Goal: Task Accomplishment & Management: Use online tool/utility

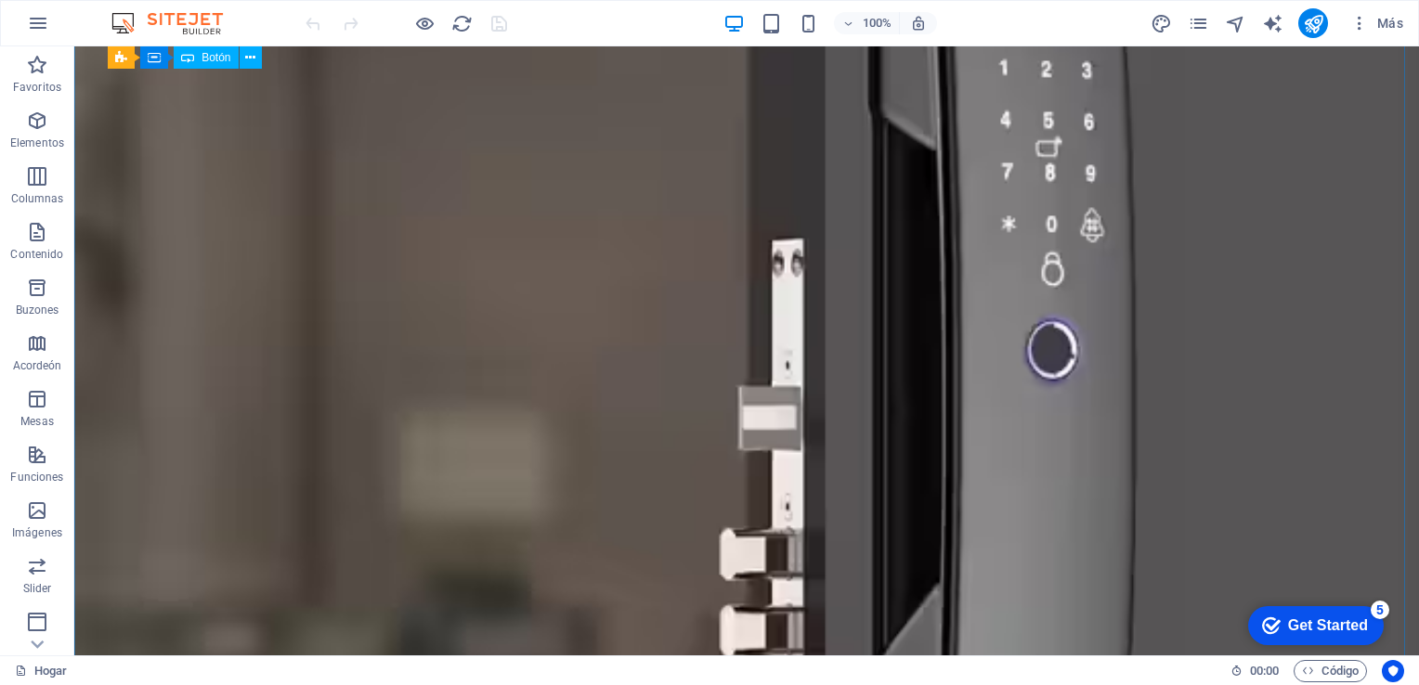
scroll to position [894, 0]
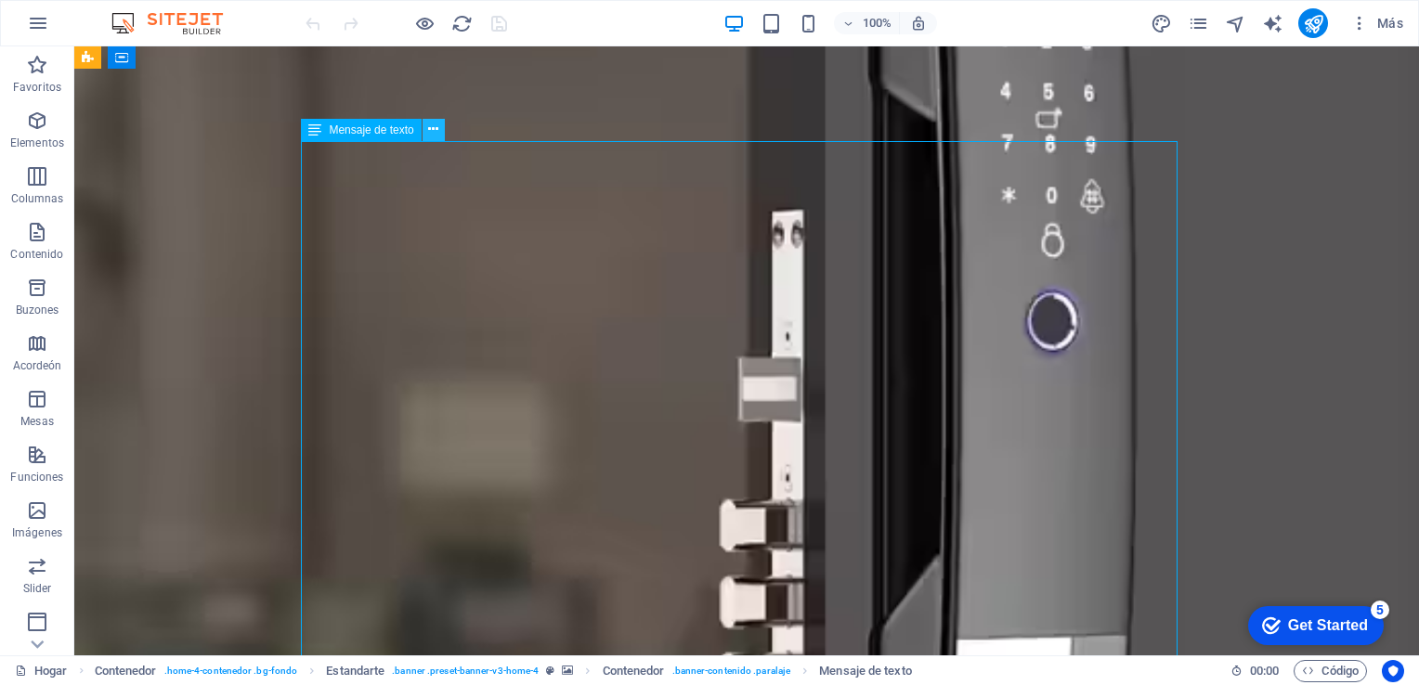
click at [440, 122] on button at bounding box center [433, 130] width 22 height 22
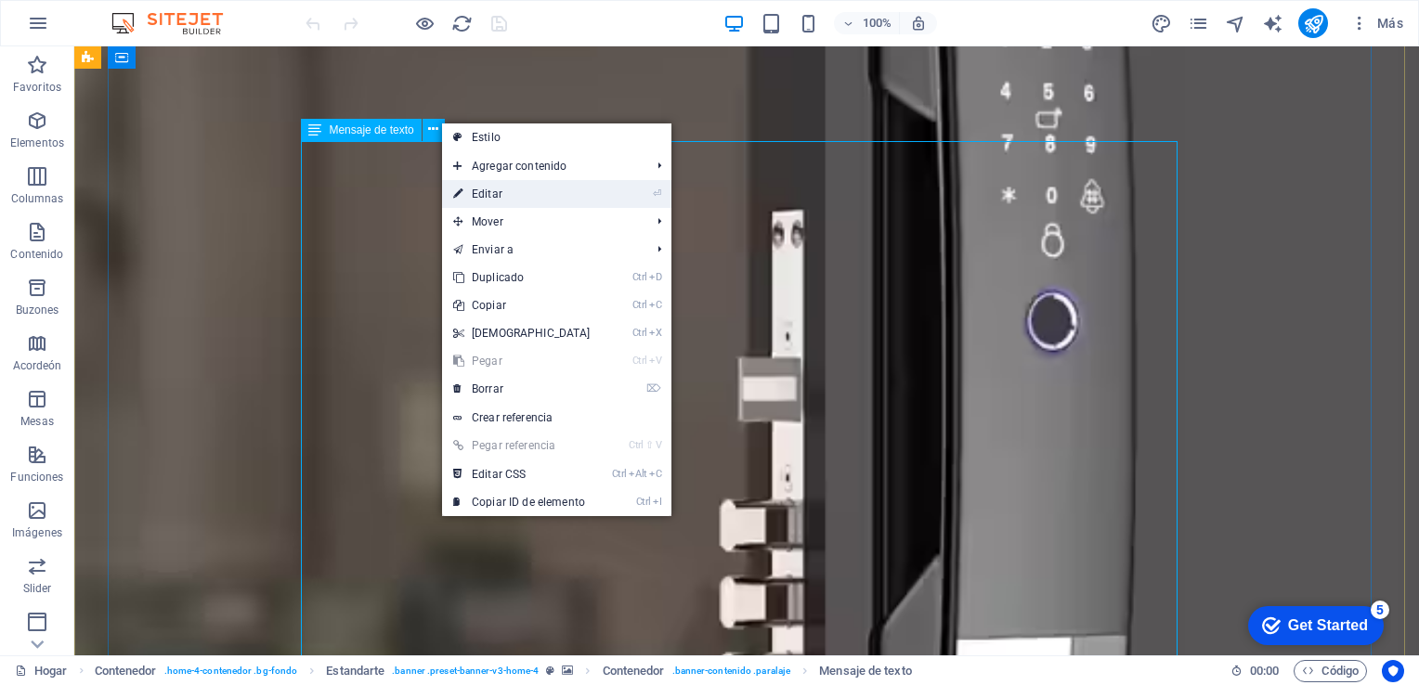
click at [513, 189] on link "⏎ Editar" at bounding box center [522, 194] width 160 height 28
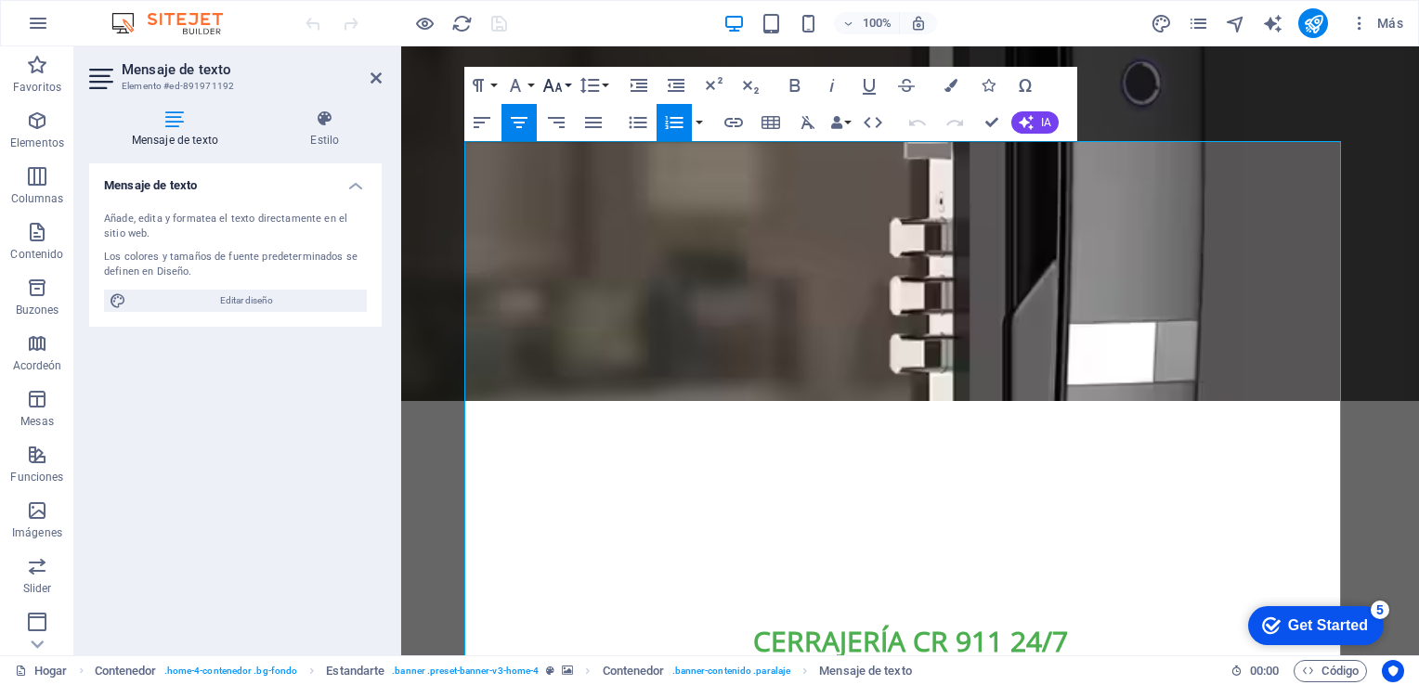
click at [567, 84] on button "Tamaño de fuente" at bounding box center [556, 85] width 35 height 37
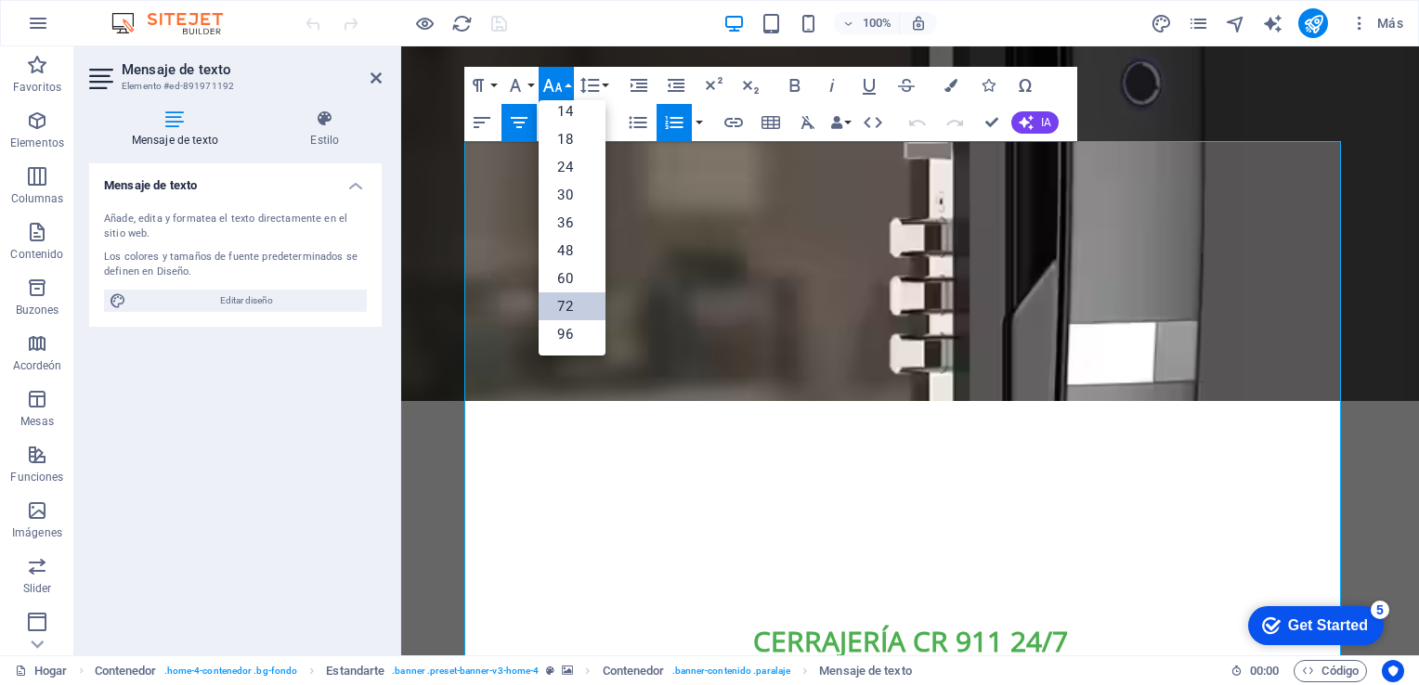
scroll to position [149, 0]
click at [569, 279] on link "60" at bounding box center [572, 280] width 67 height 28
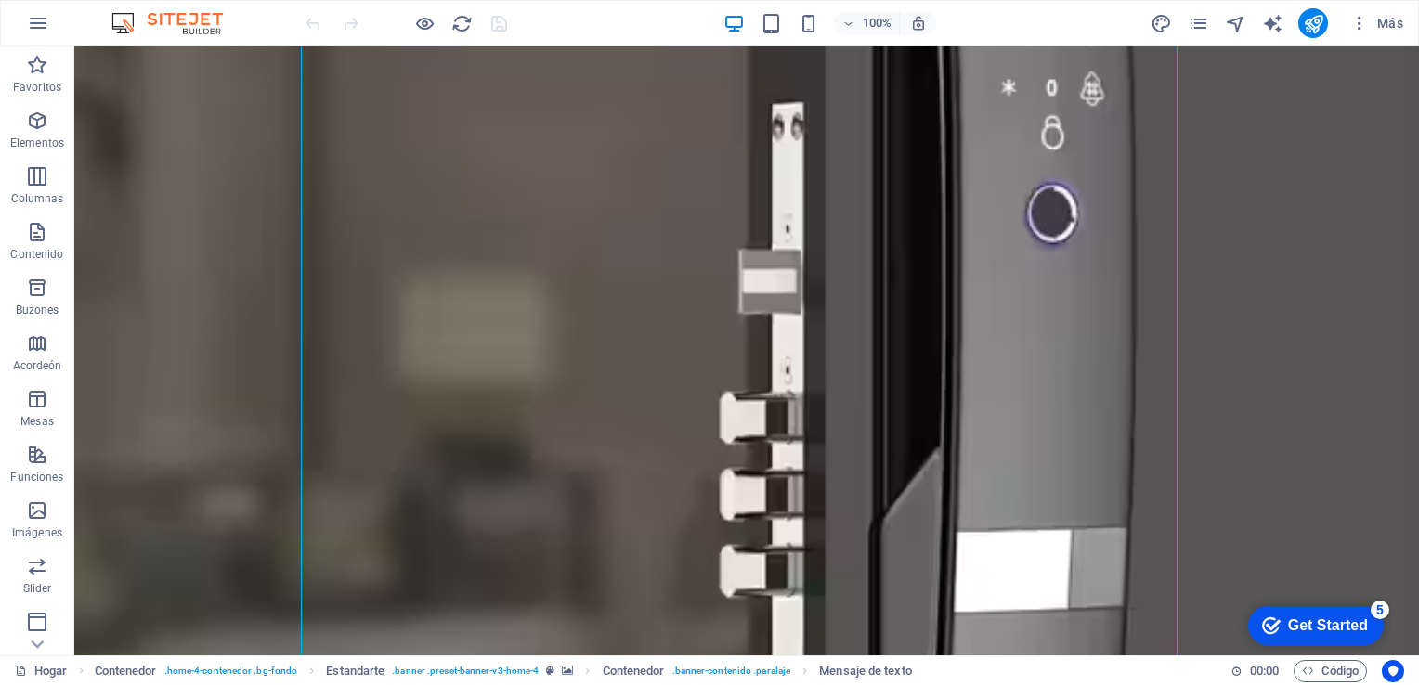
scroll to position [1003, 0]
click at [825, 39] on div "100% Más" at bounding box center [709, 23] width 1417 height 45
click at [811, 21] on icon "button" at bounding box center [808, 23] width 21 height 21
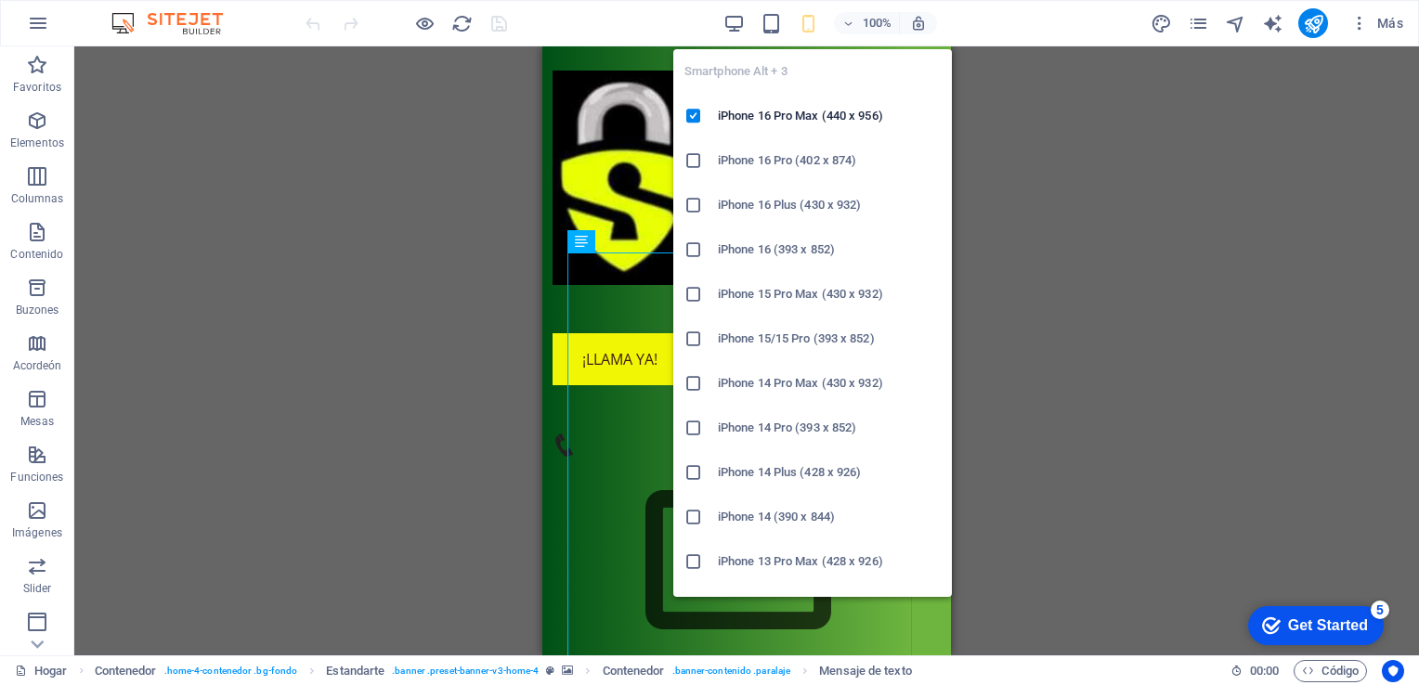
scroll to position [1705, 0]
click at [1062, 245] on div "Drag here to replace the existing content. Press “Ctrl” if you want to create a…" at bounding box center [746, 350] width 1344 height 609
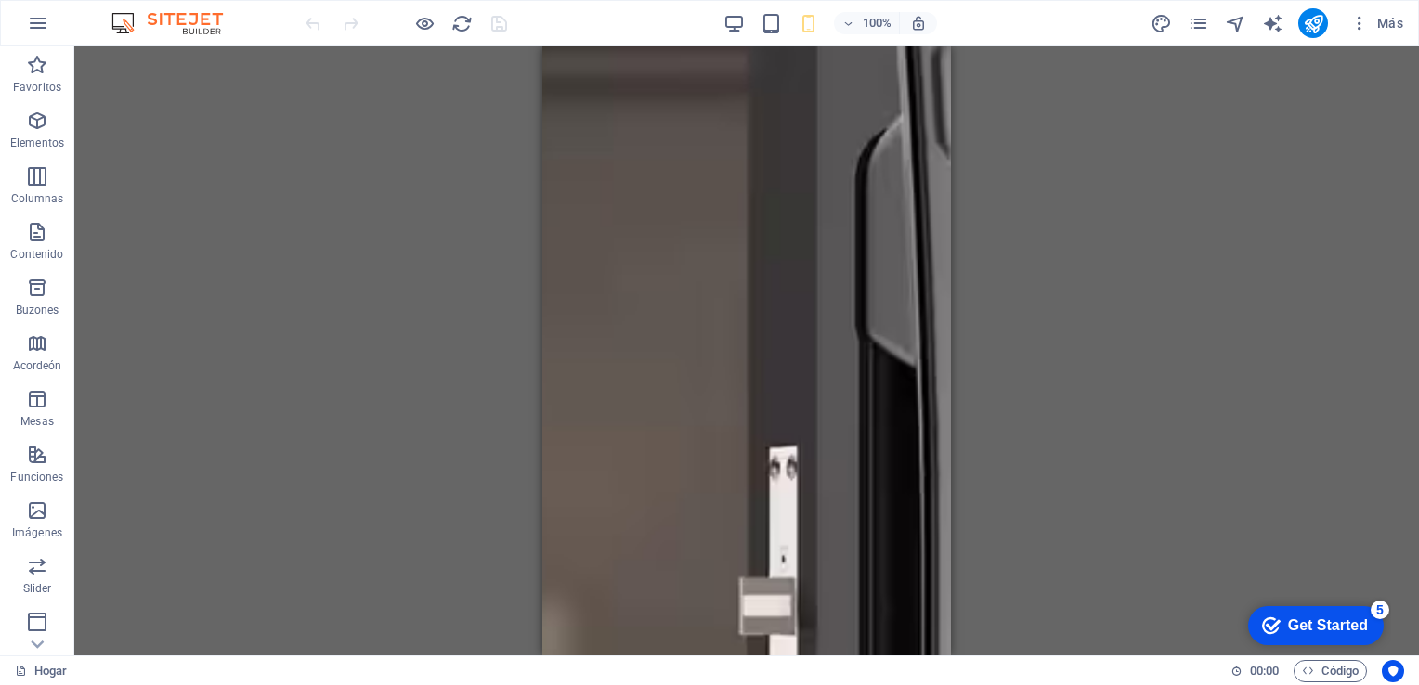
scroll to position [1905, 0]
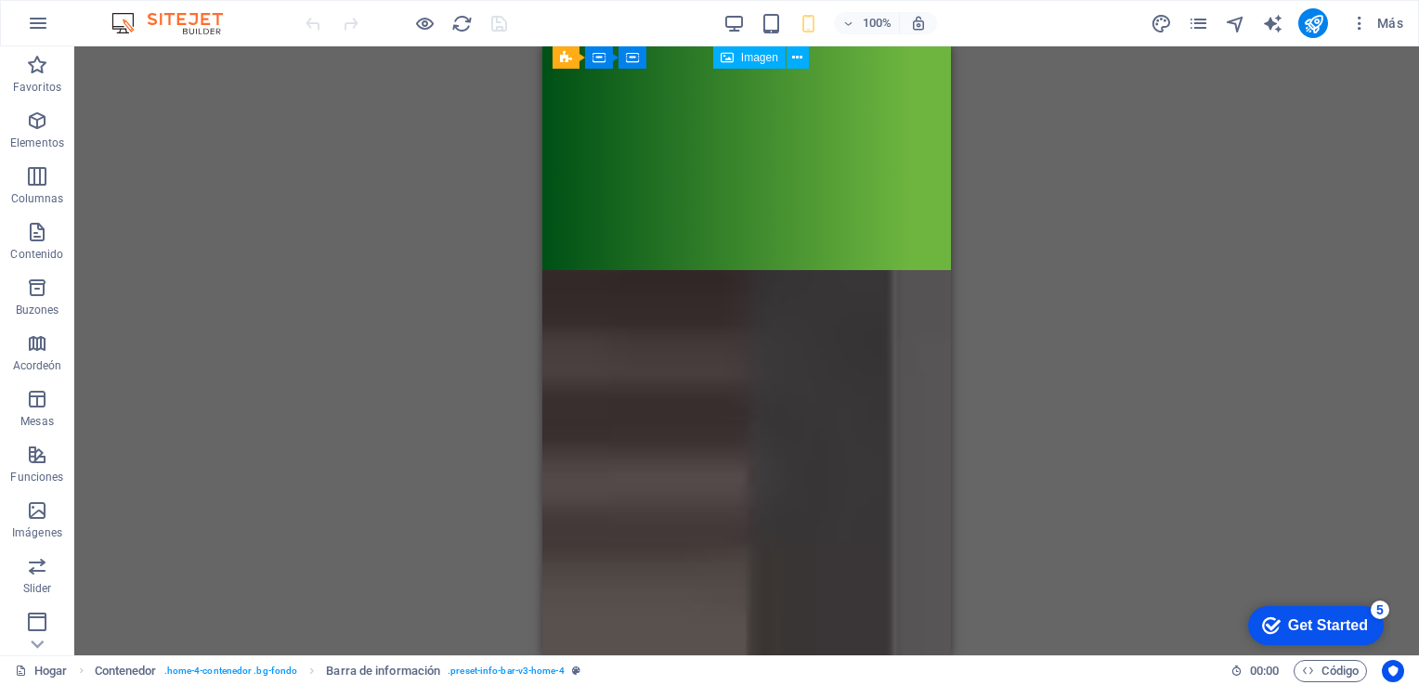
scroll to position [1582, 0]
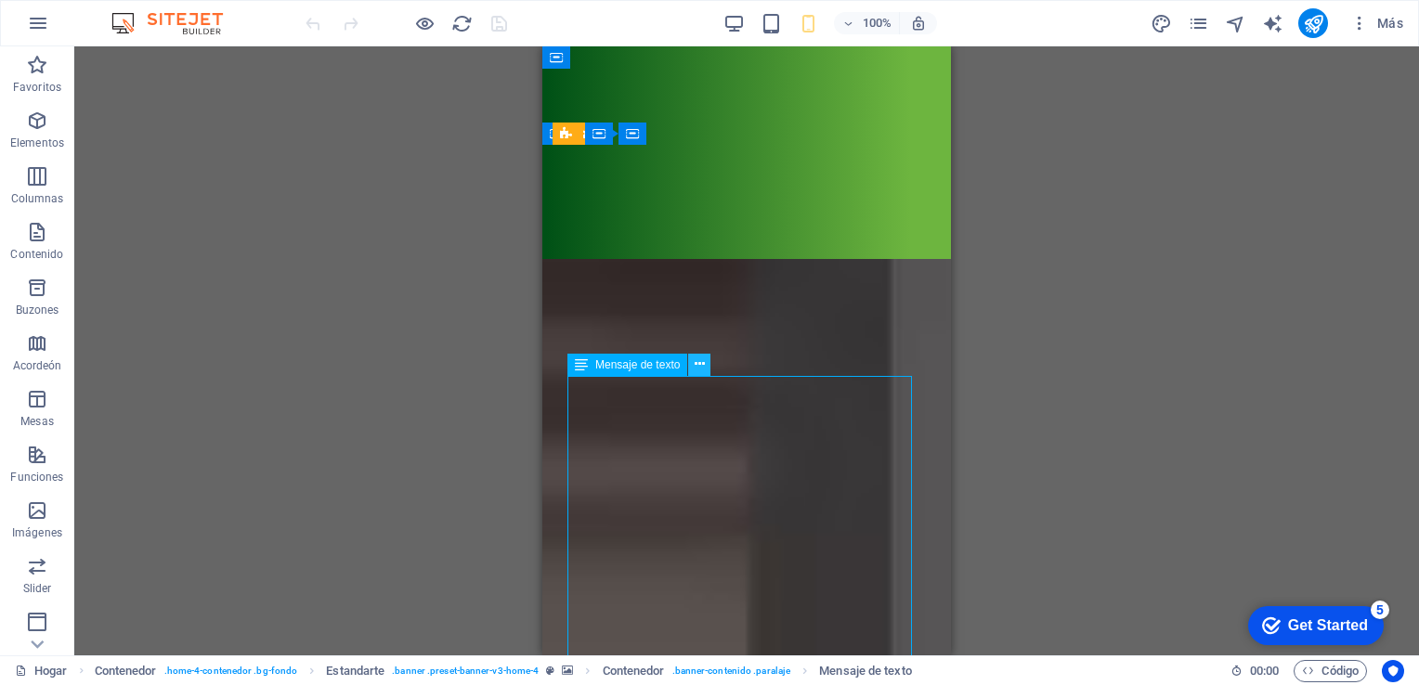
click at [709, 359] on button at bounding box center [699, 365] width 22 height 22
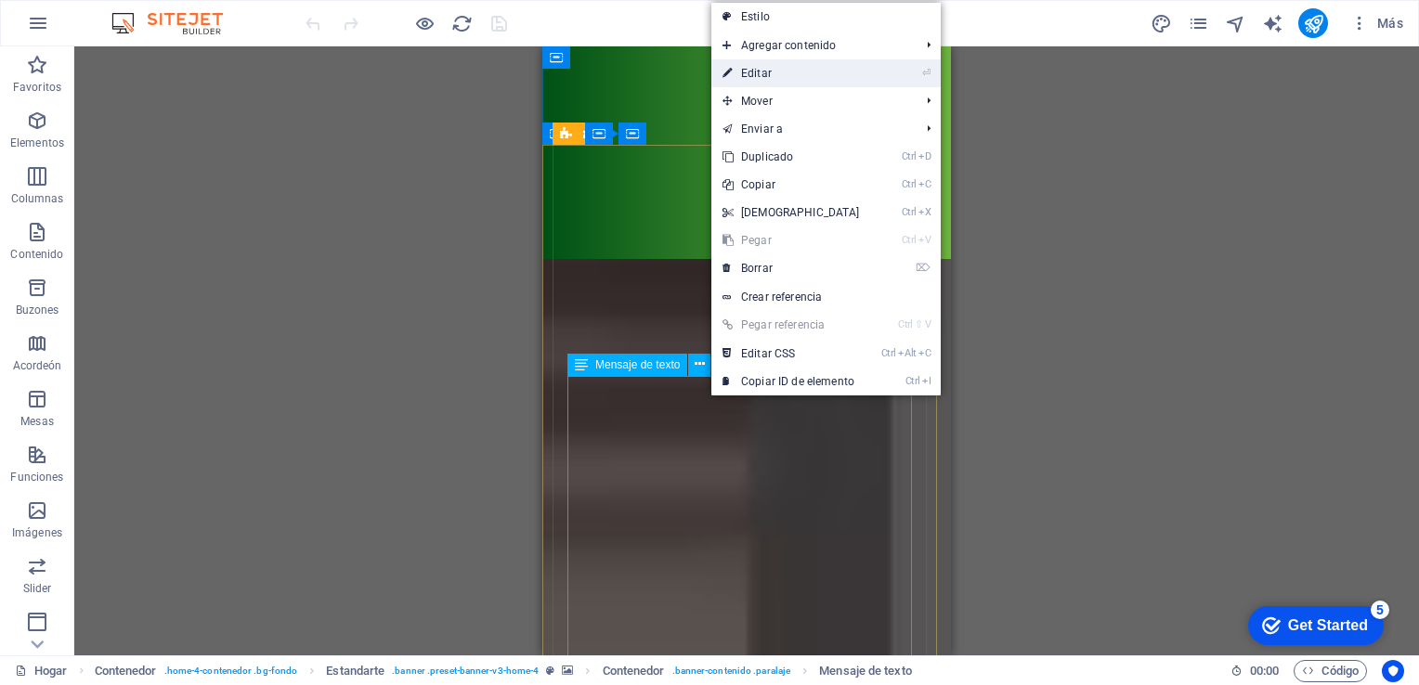
click at [807, 69] on link "⏎ Editar" at bounding box center [791, 73] width 160 height 28
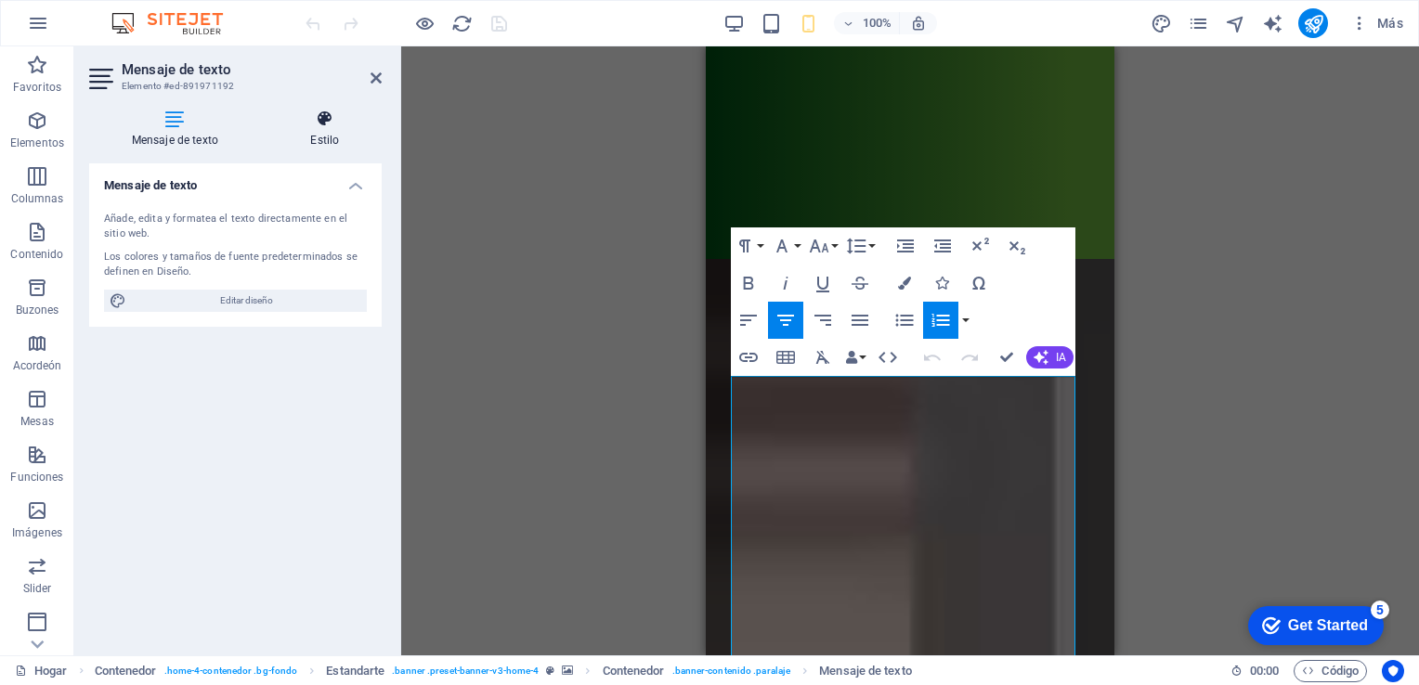
click at [329, 137] on font "Estilo" at bounding box center [324, 140] width 29 height 13
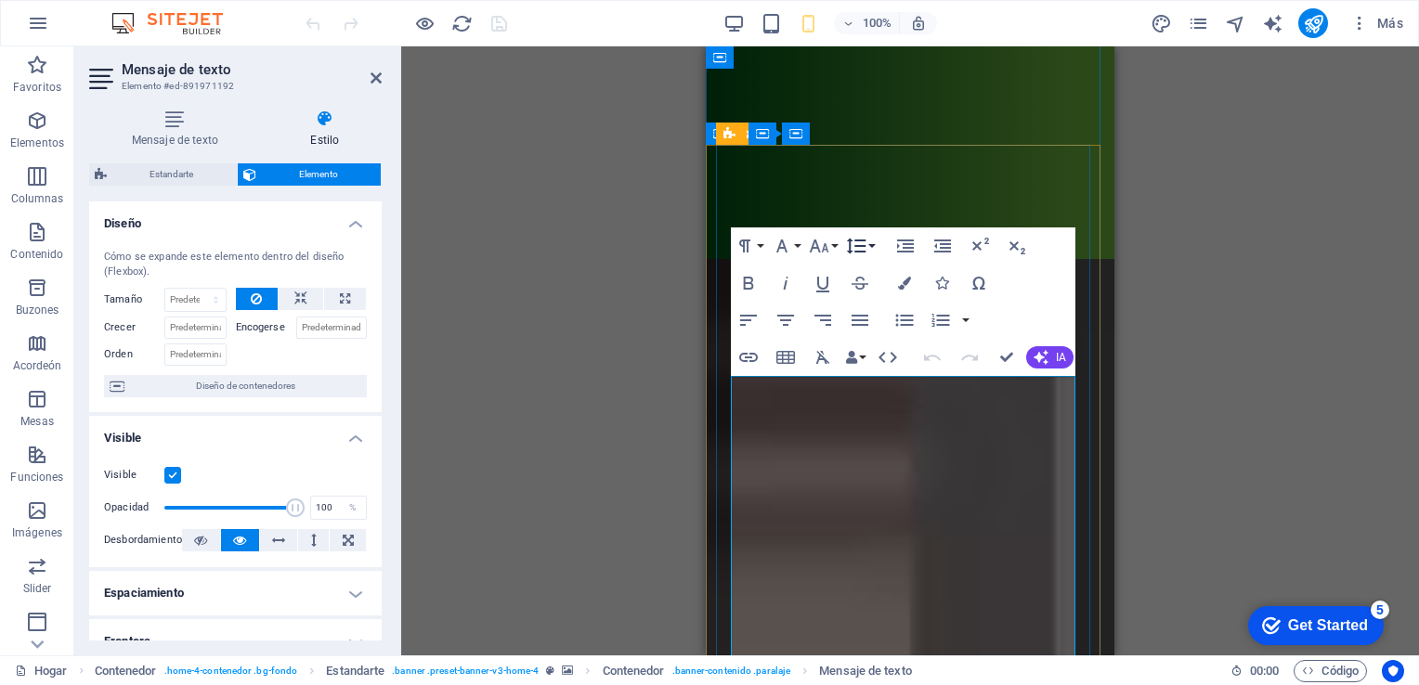
click at [869, 245] on button "Altura de línea" at bounding box center [859, 245] width 35 height 37
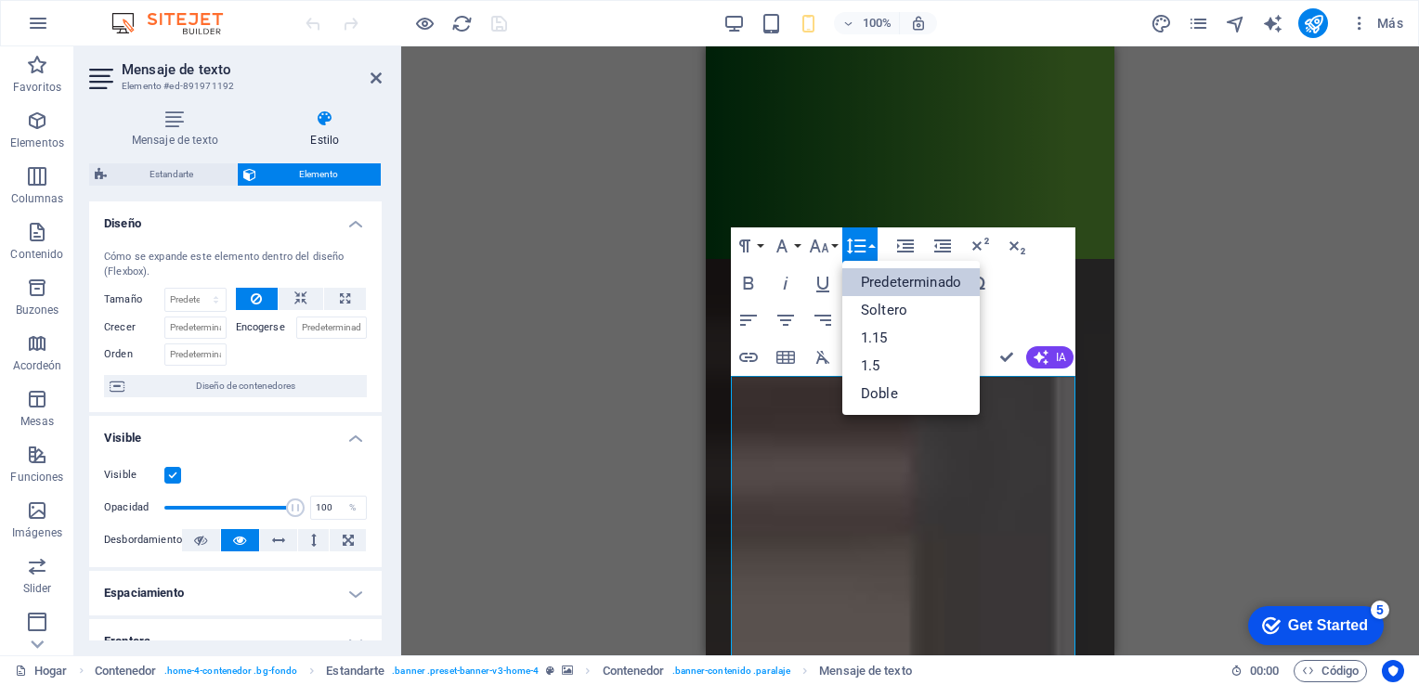
scroll to position [0, 0]
click at [832, 245] on button "Tamaño de fuente" at bounding box center [822, 245] width 35 height 37
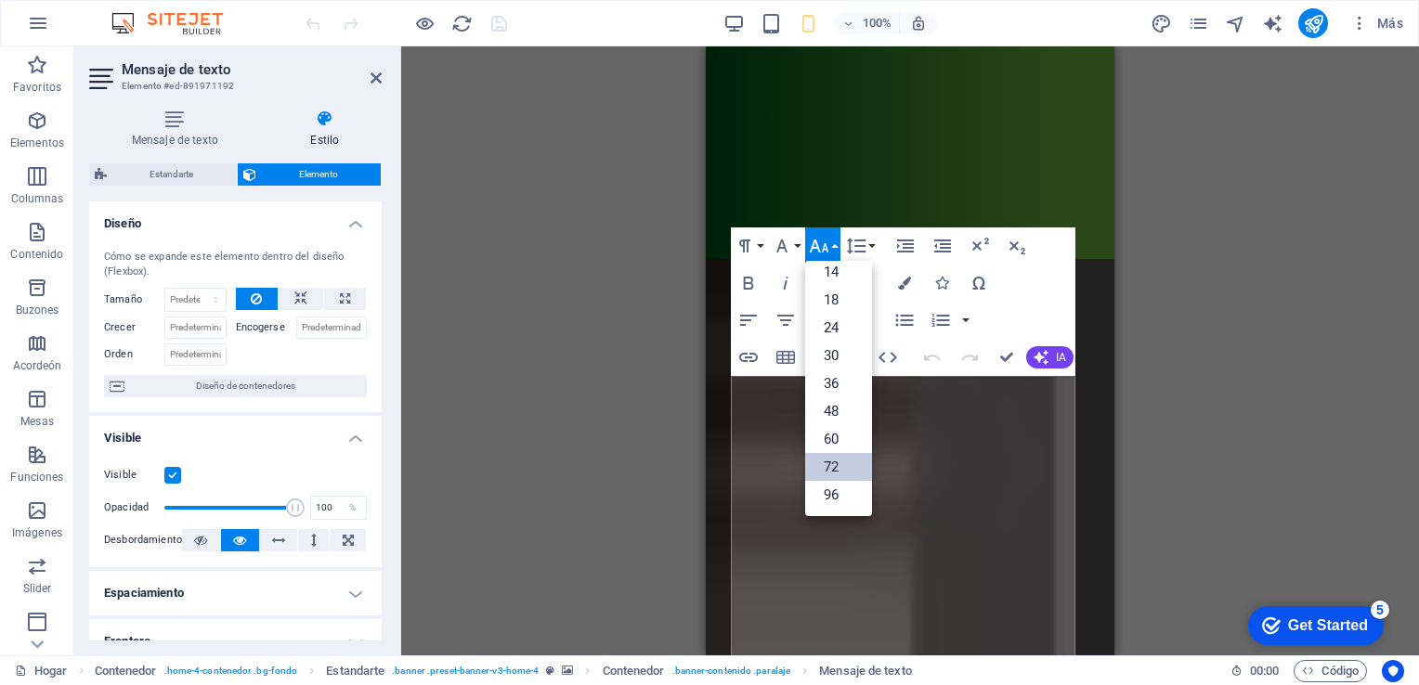
scroll to position [149, 0]
click at [829, 354] on link "30" at bounding box center [838, 357] width 67 height 28
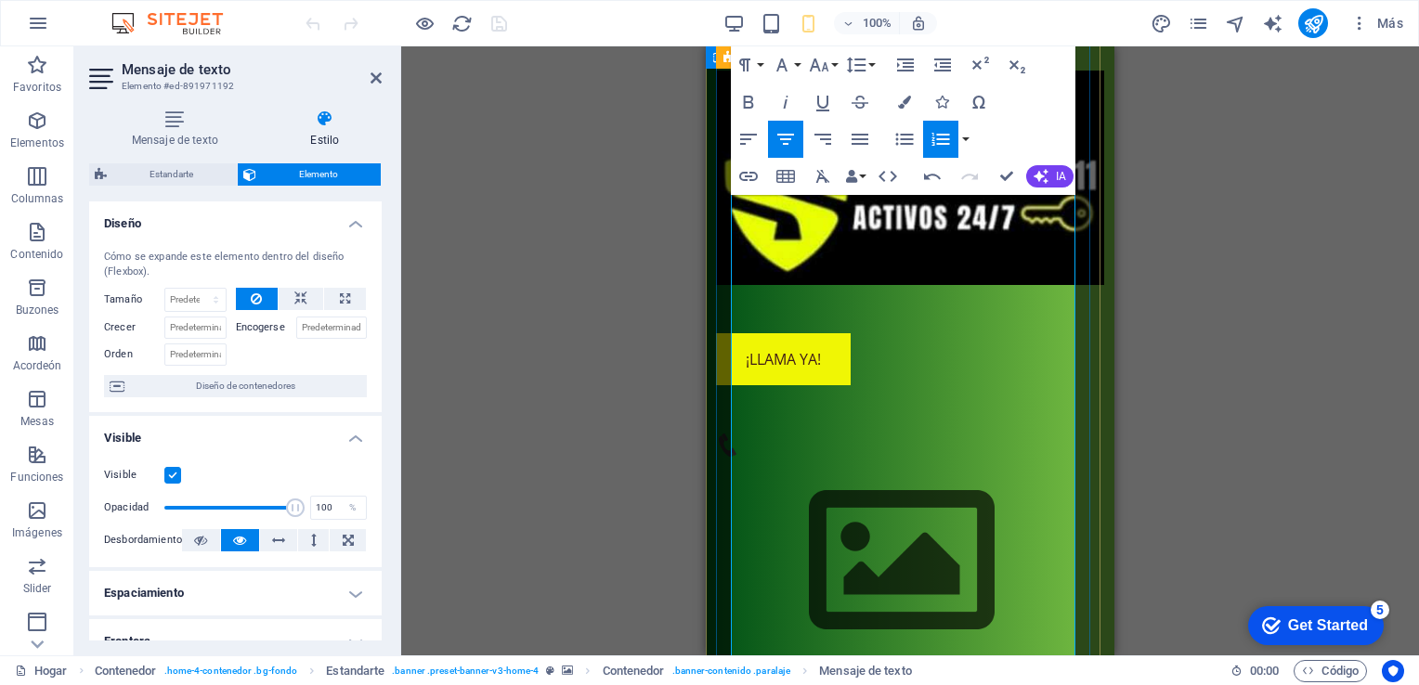
scroll to position [2083, 0]
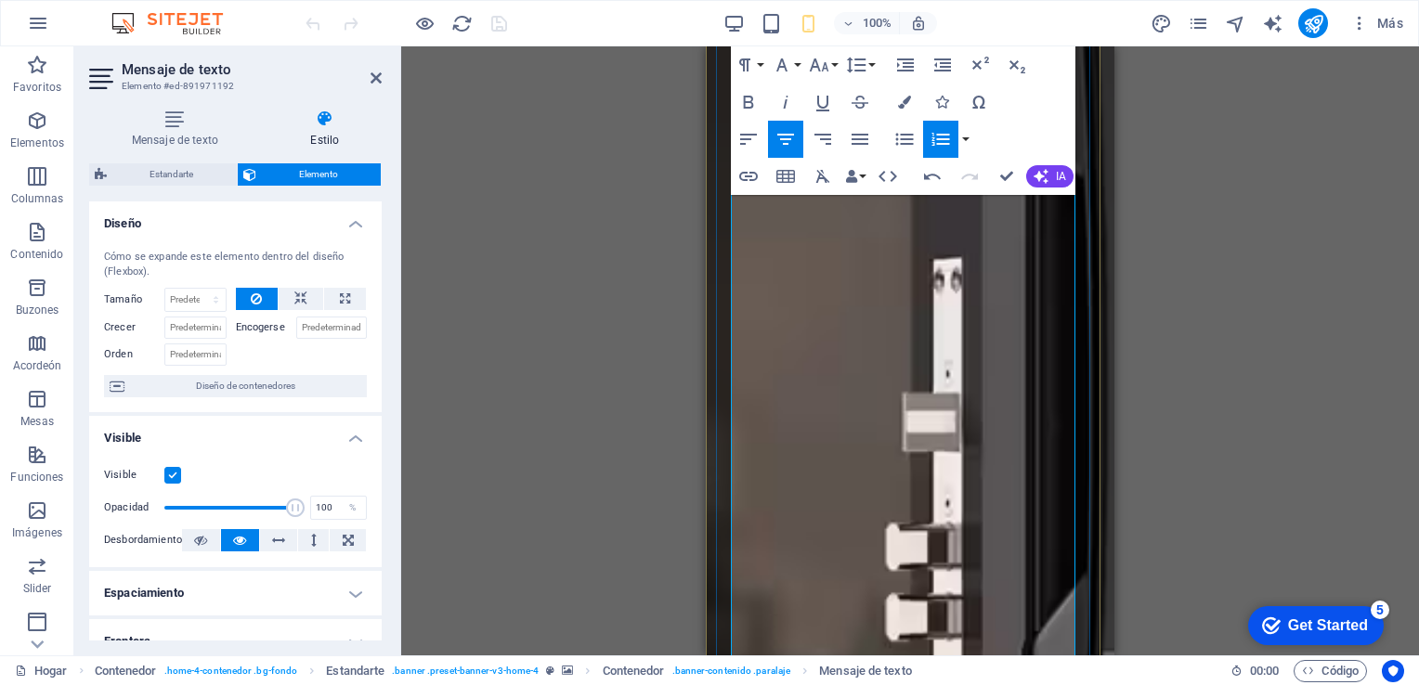
click at [824, 60] on icon "button" at bounding box center [819, 65] width 22 height 22
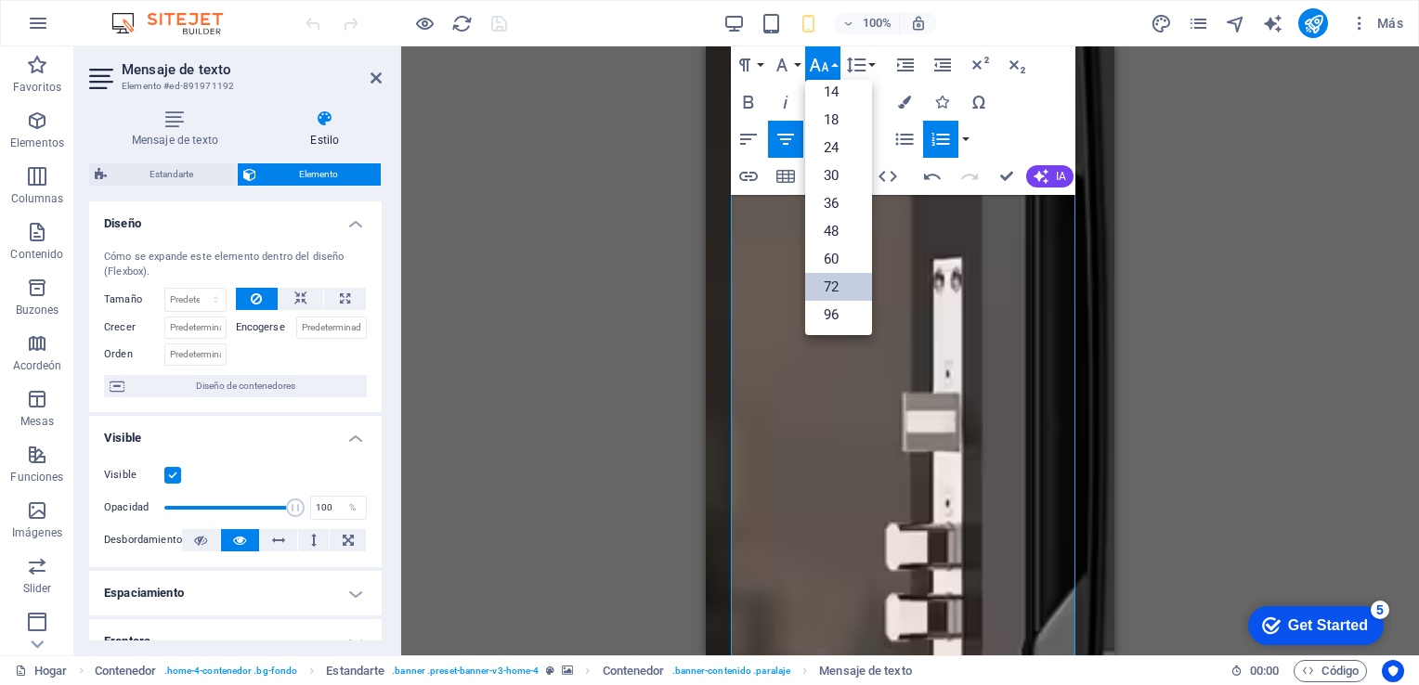
scroll to position [149, 0]
click at [829, 253] on link "60" at bounding box center [838, 259] width 67 height 28
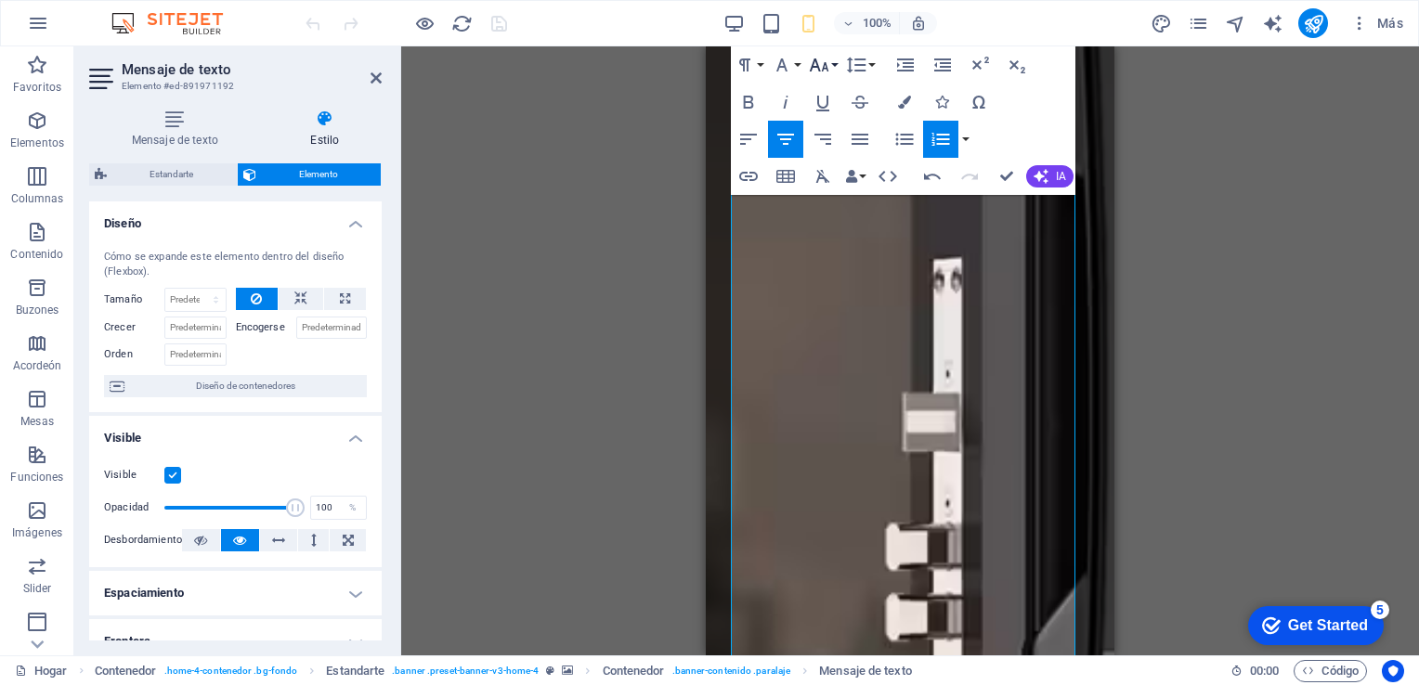
click at [834, 64] on button "Tamaño de fuente" at bounding box center [822, 64] width 35 height 37
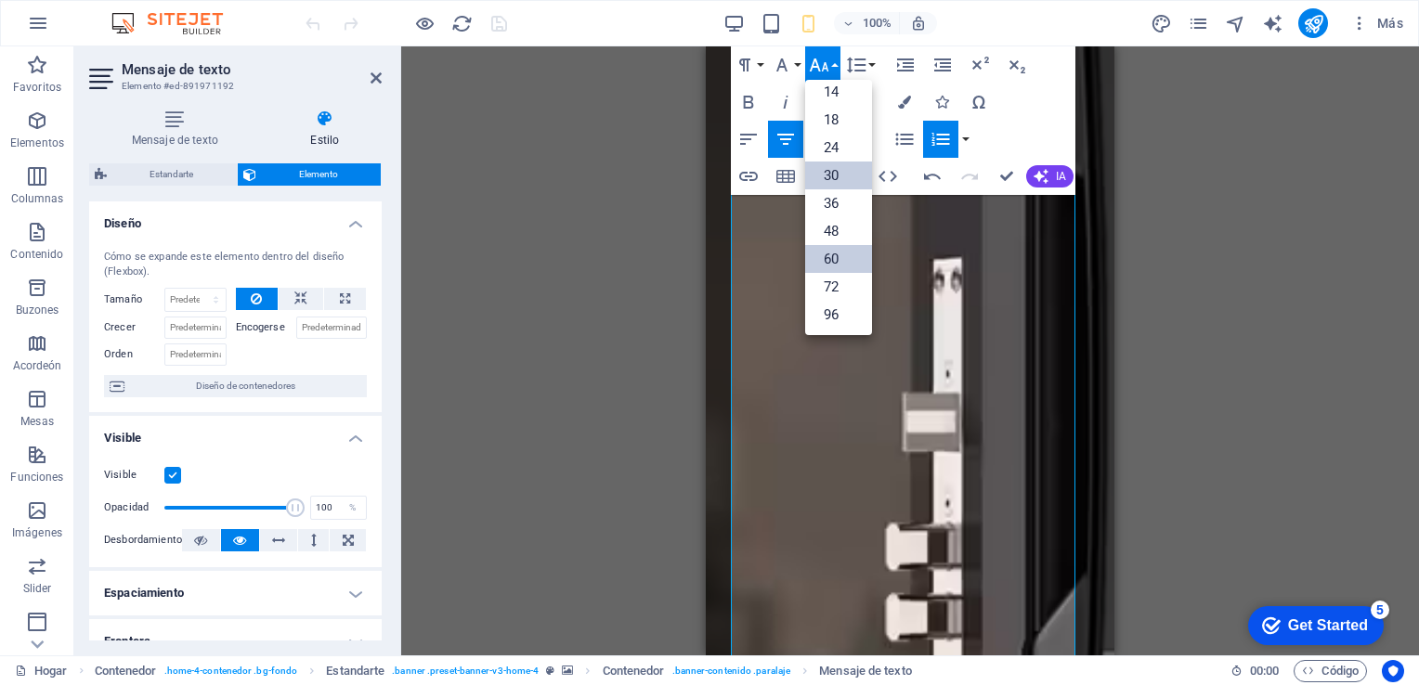
click at [840, 170] on link "30" at bounding box center [838, 176] width 67 height 28
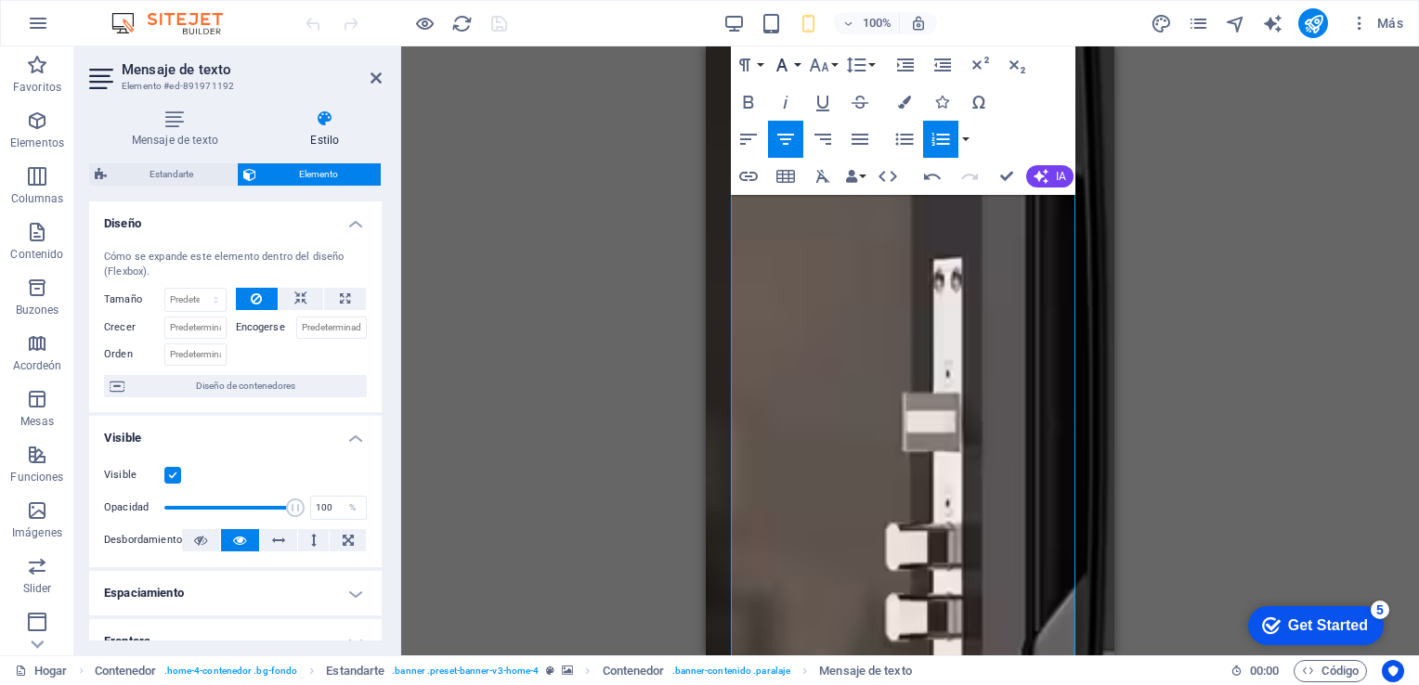
click at [797, 64] on button "Familia tipográfica" at bounding box center [785, 64] width 35 height 37
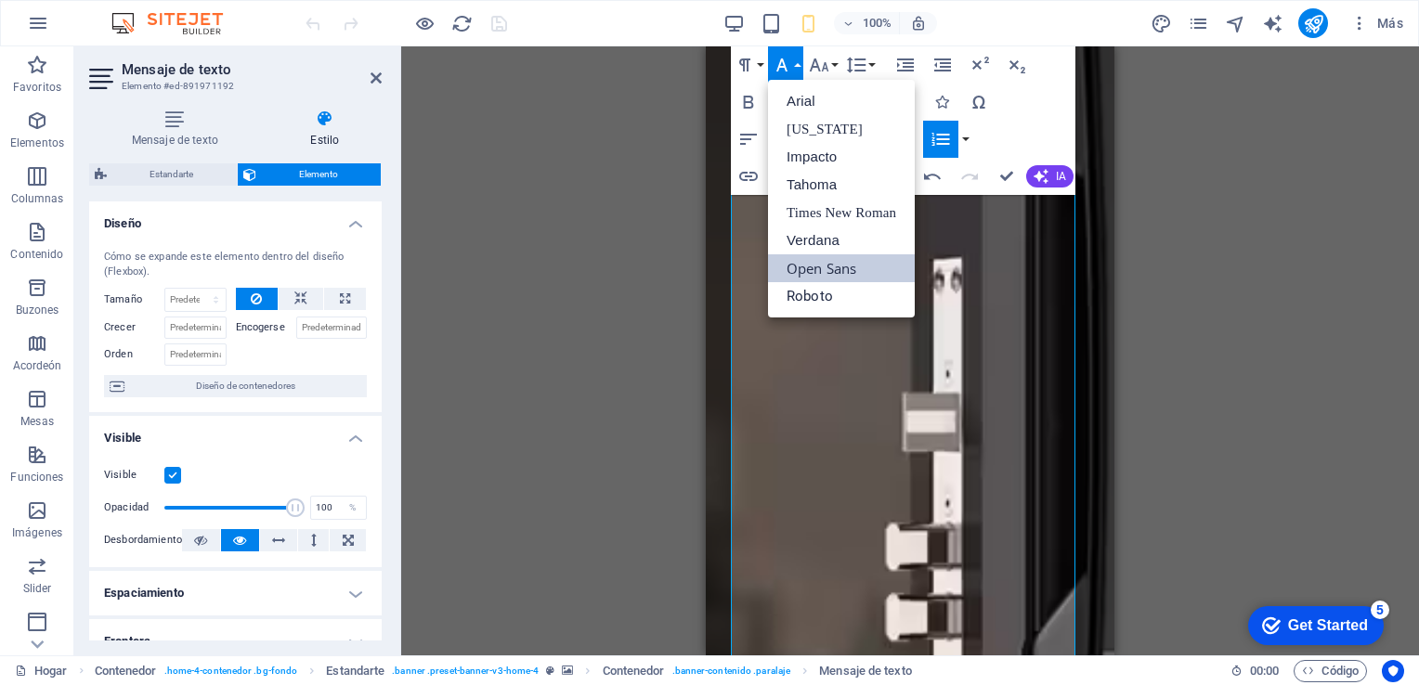
scroll to position [0, 0]
click at [759, 64] on button "Formato de párrafo" at bounding box center [748, 64] width 35 height 37
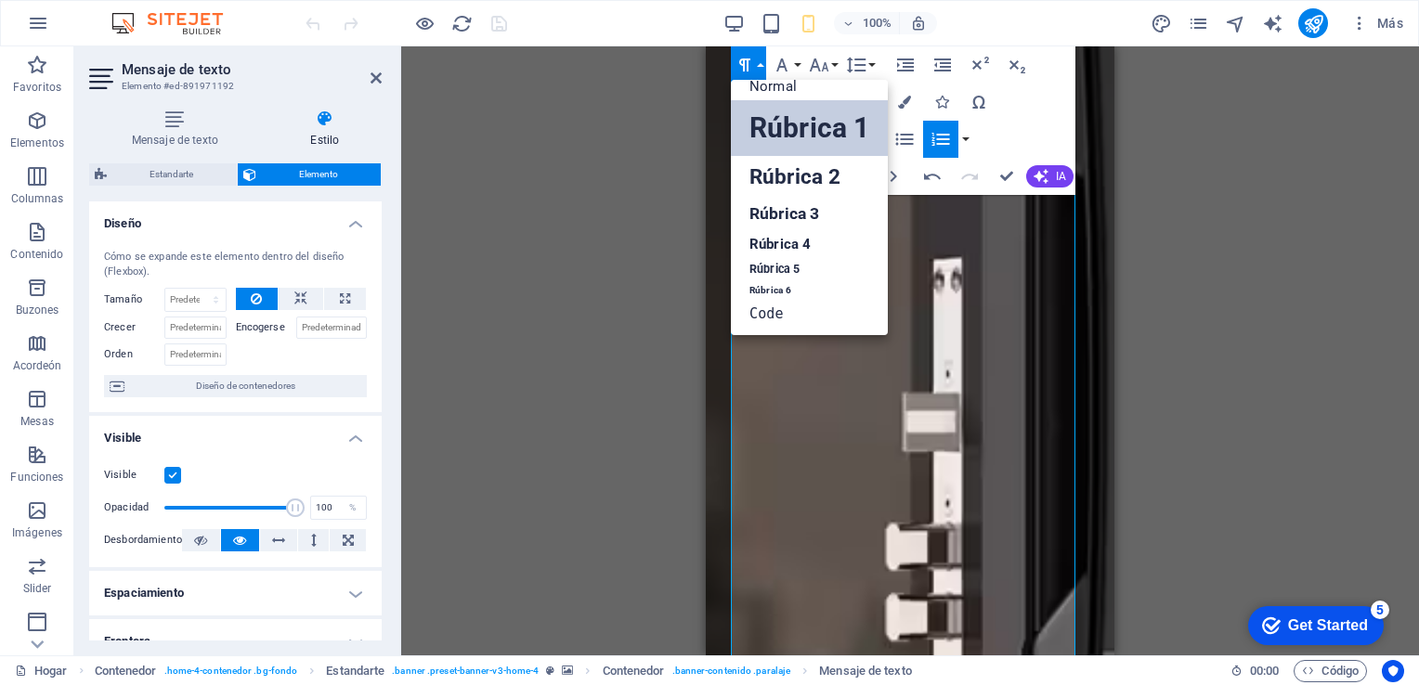
scroll to position [15, 0]
click at [818, 177] on link "Rúbrica 2" at bounding box center [809, 177] width 157 height 42
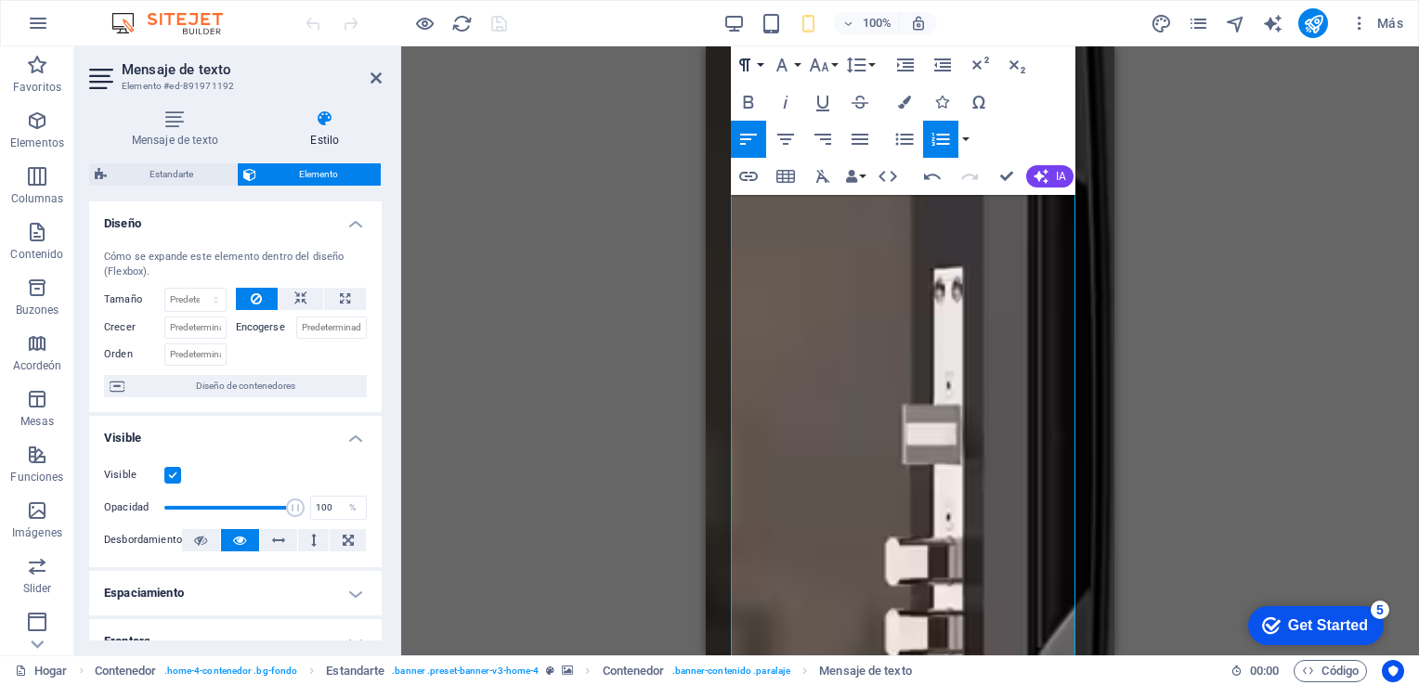
click at [758, 65] on button "Formato de párrafo" at bounding box center [748, 64] width 35 height 37
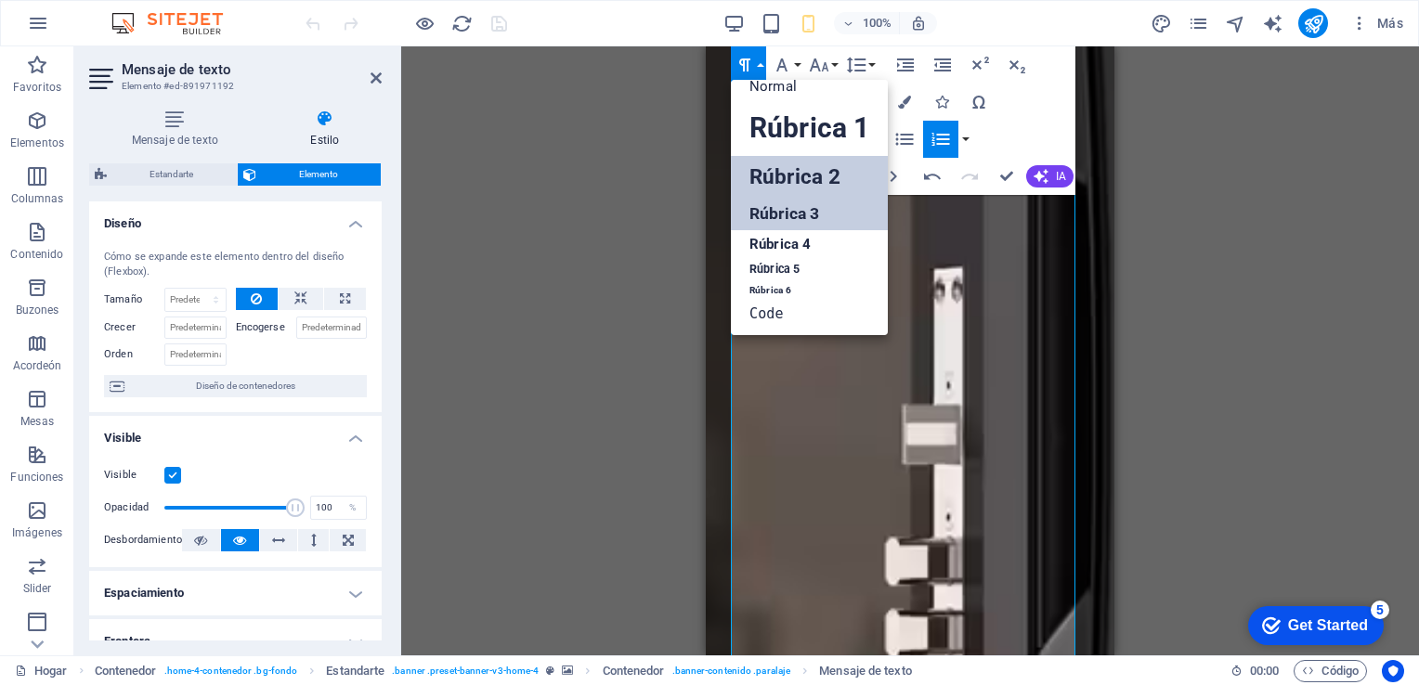
click at [815, 218] on link "Rúbrica 3" at bounding box center [809, 214] width 157 height 32
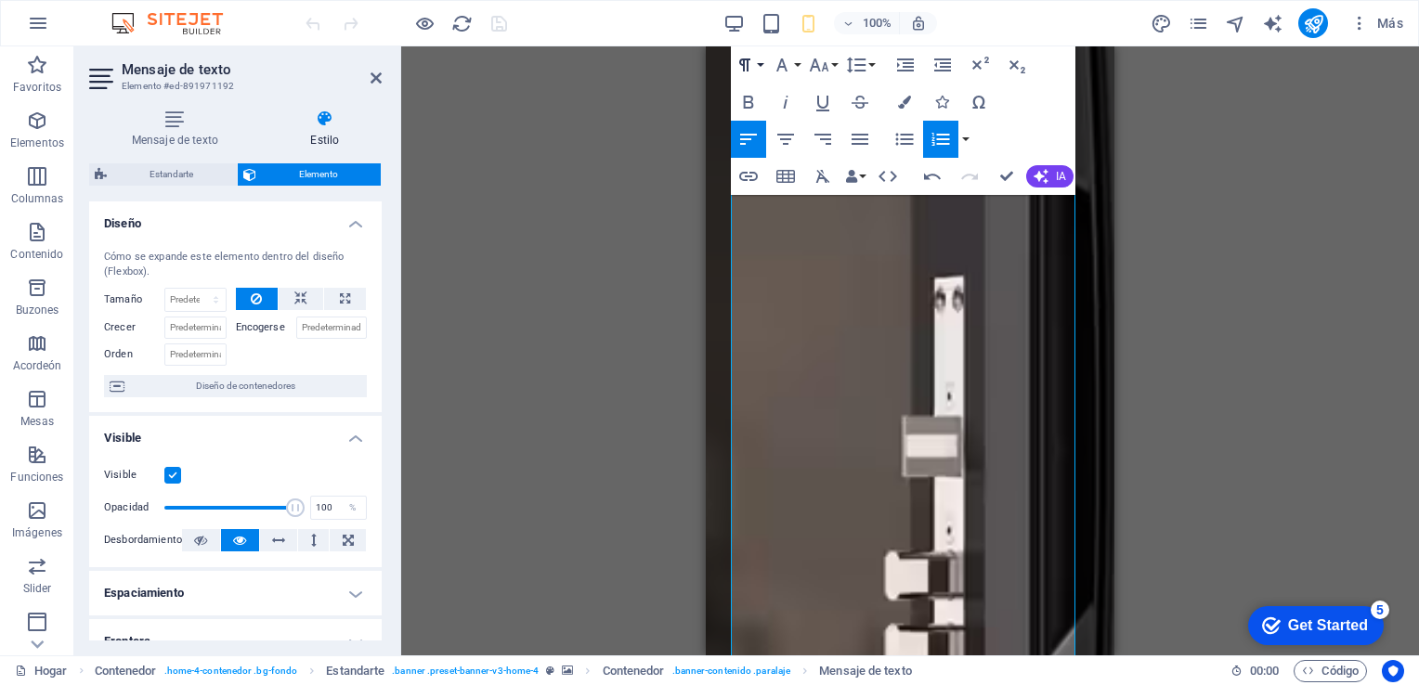
click at [759, 64] on button "Formato de párrafo" at bounding box center [748, 64] width 35 height 37
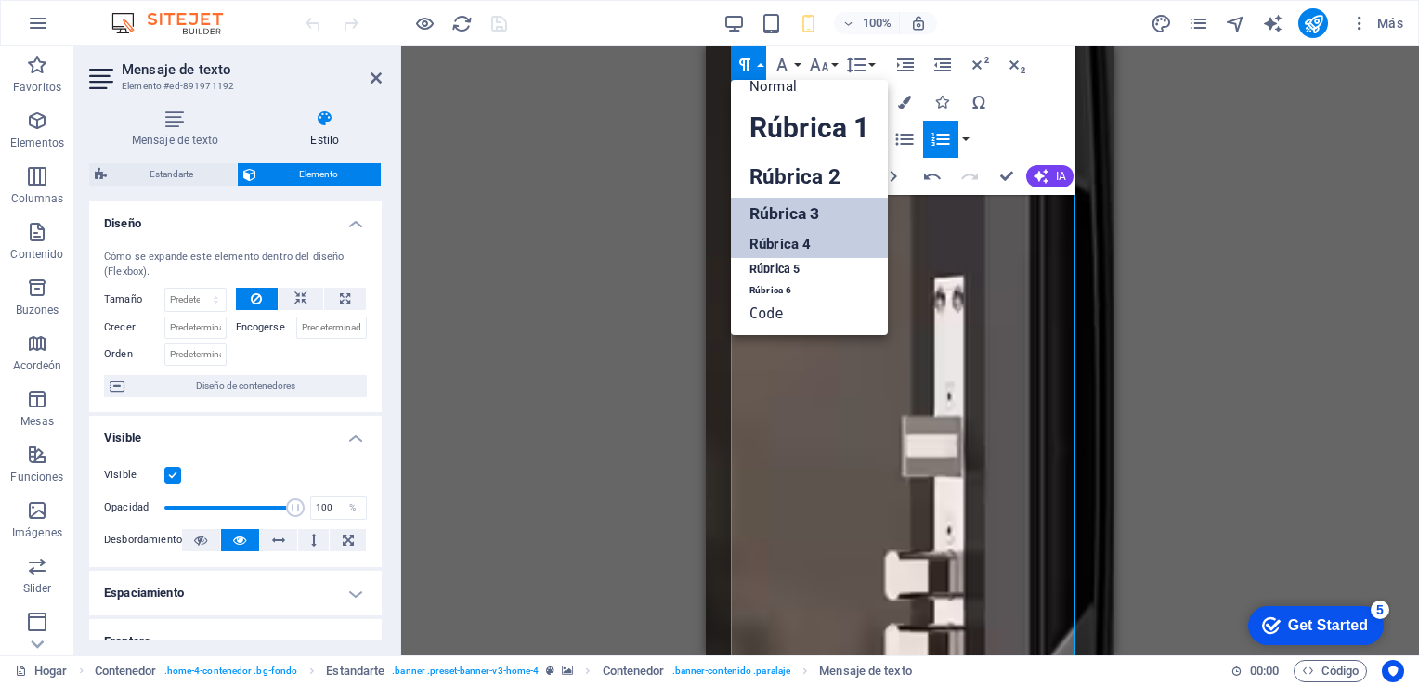
click at [813, 246] on link "Rúbrica 4" at bounding box center [809, 244] width 157 height 28
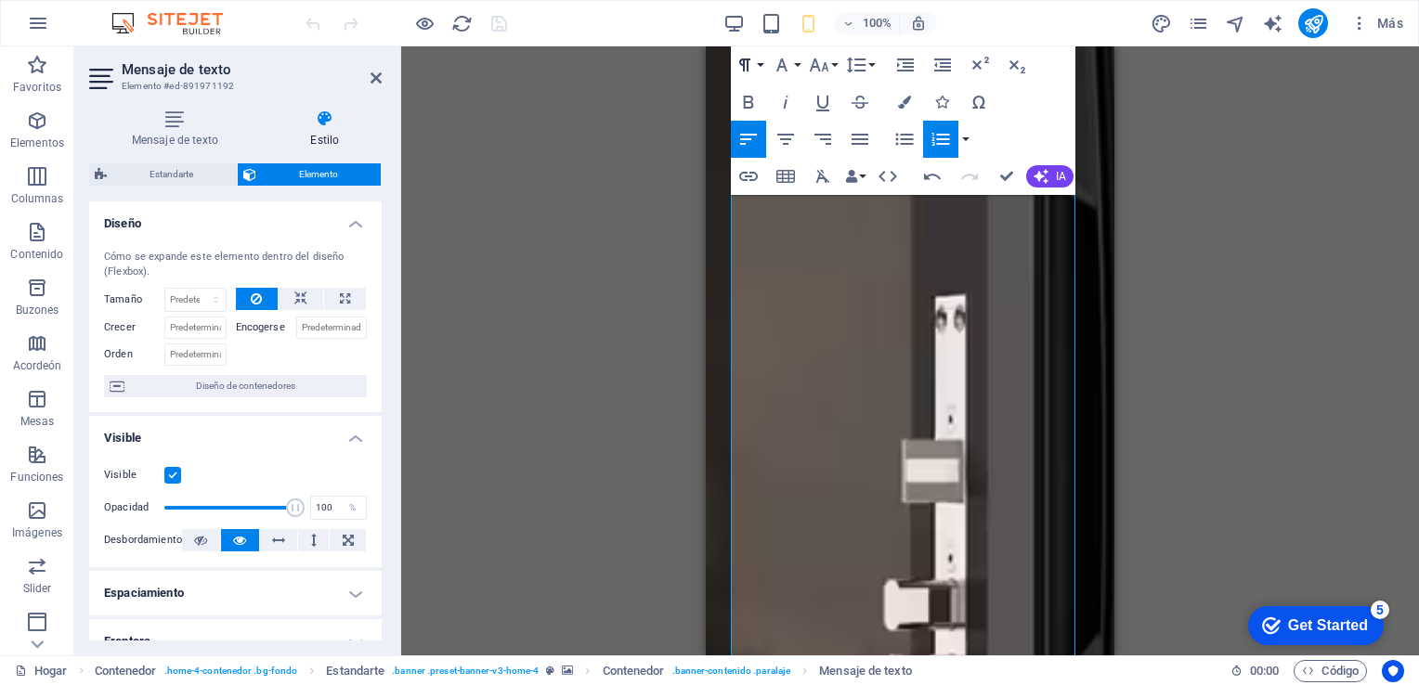
click at [759, 64] on button "Formato de párrafo" at bounding box center [748, 64] width 35 height 37
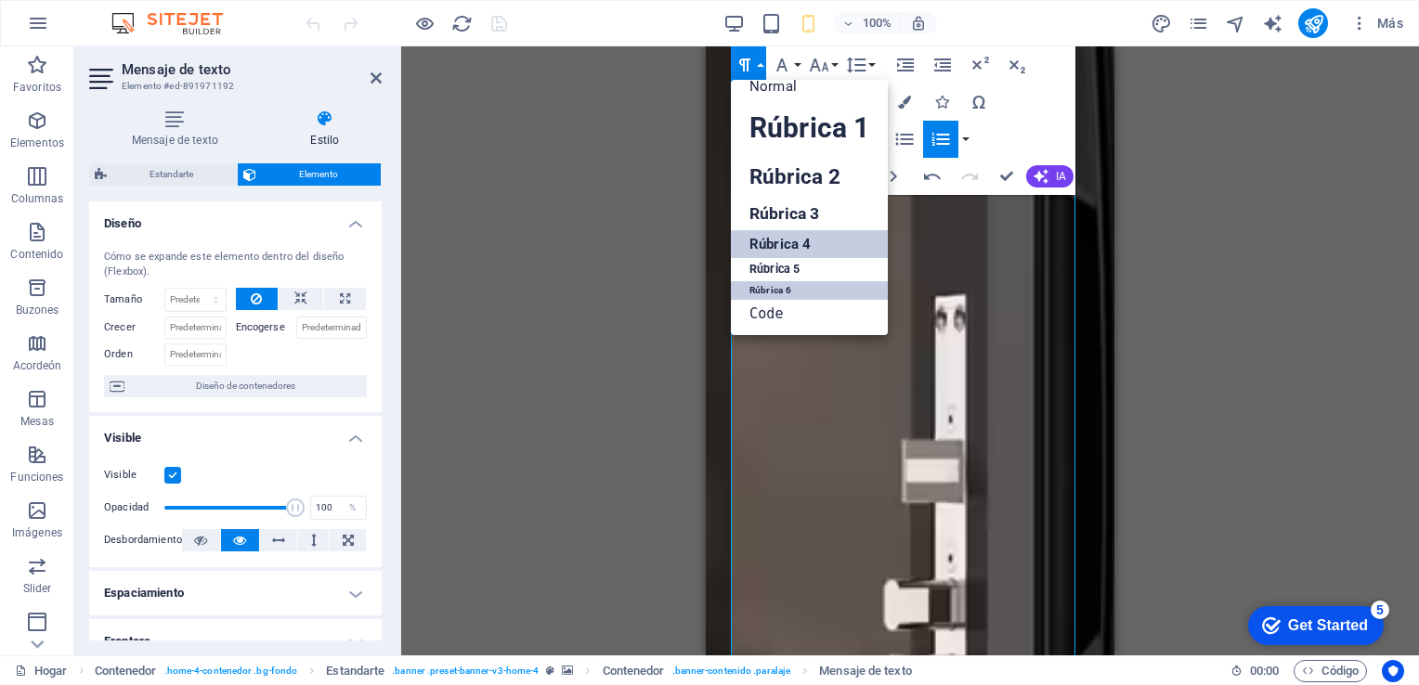
click at [800, 289] on link "Rúbrica 6" at bounding box center [809, 290] width 157 height 19
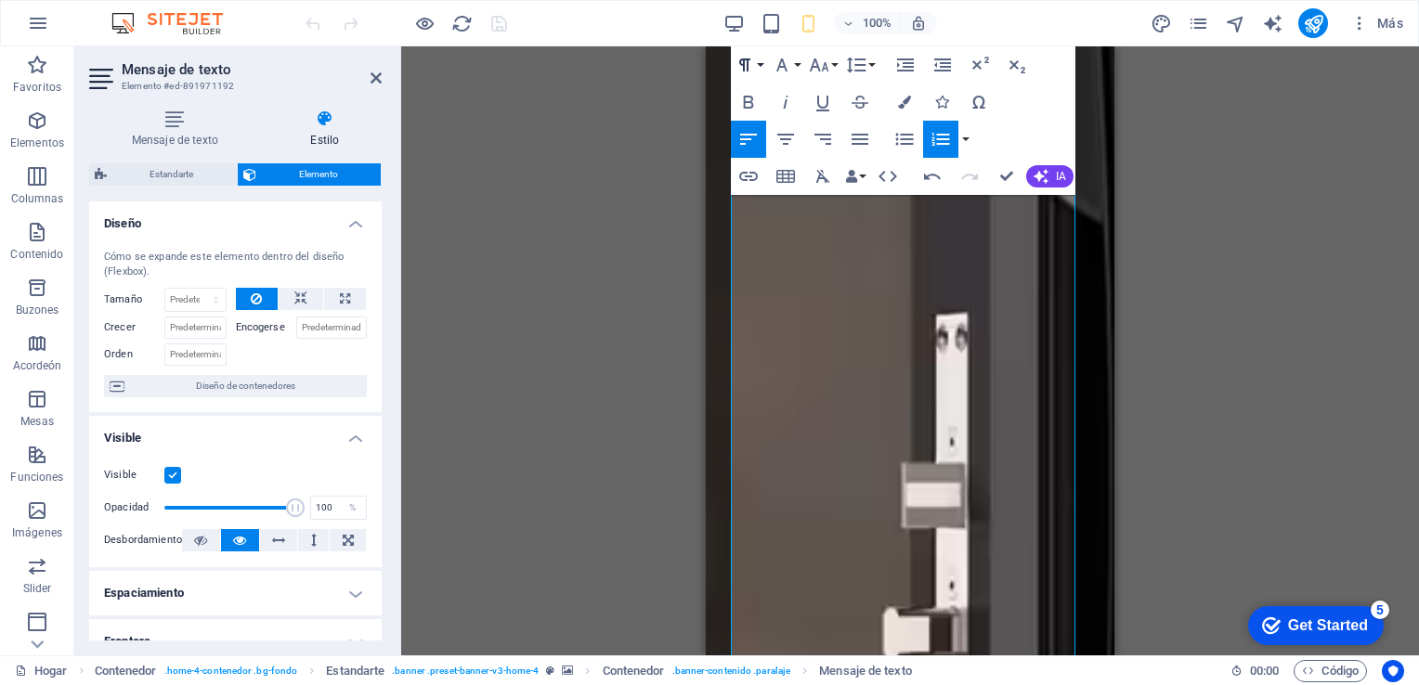
click at [756, 66] on button "Formato de párrafo" at bounding box center [748, 64] width 35 height 37
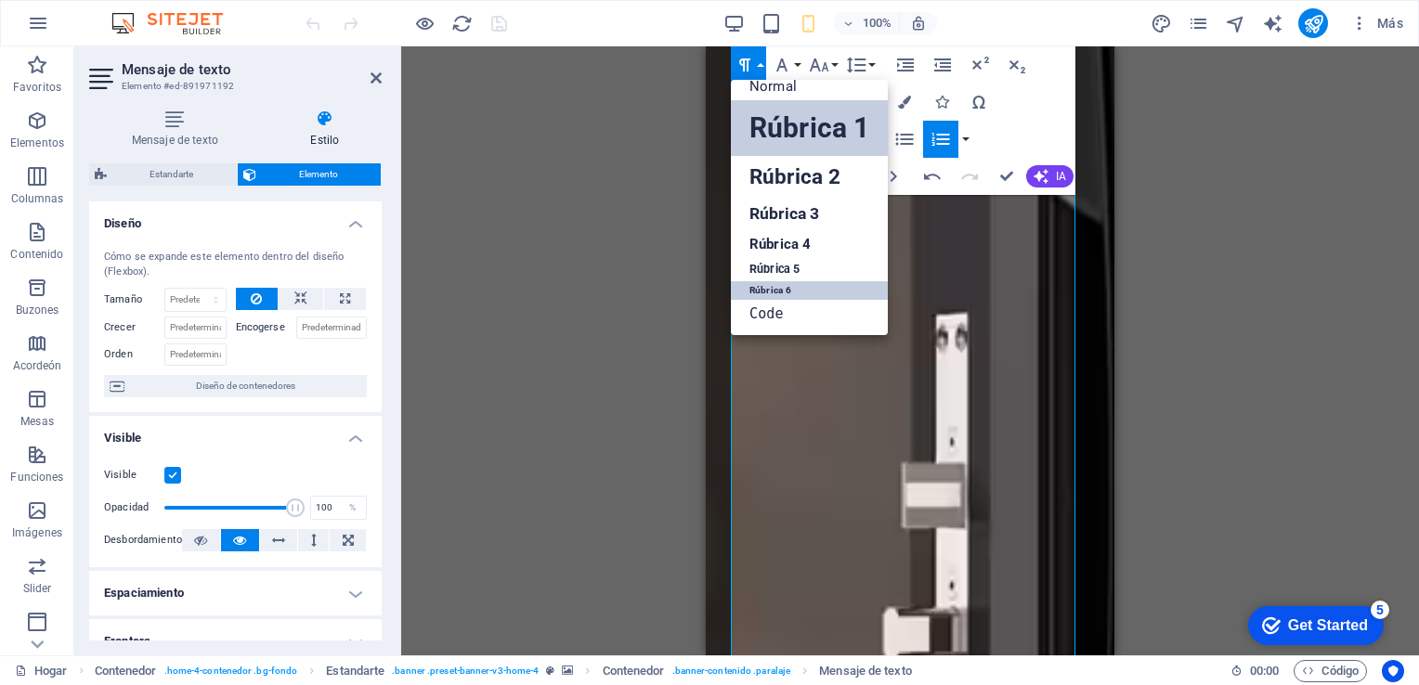
click at [823, 134] on link "Rúbrica 1" at bounding box center [809, 128] width 157 height 56
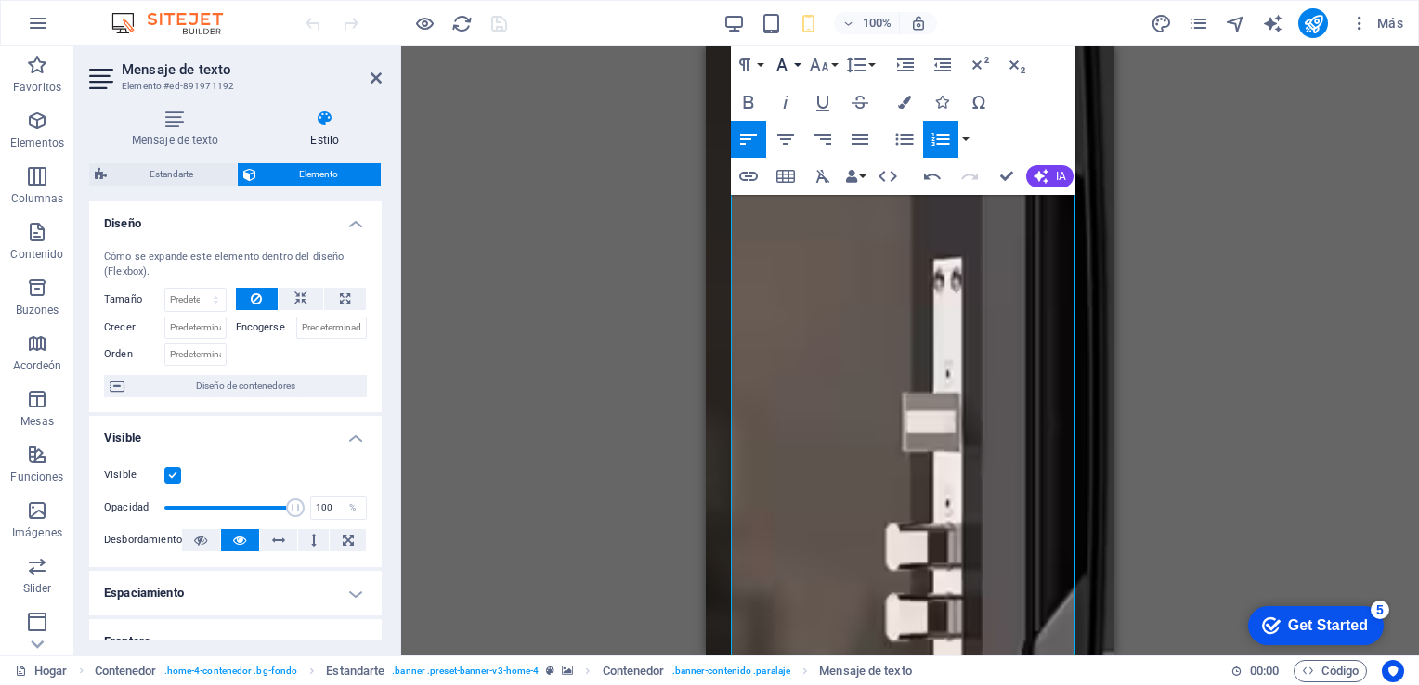
click at [797, 64] on button "Familia tipográfica" at bounding box center [785, 64] width 35 height 37
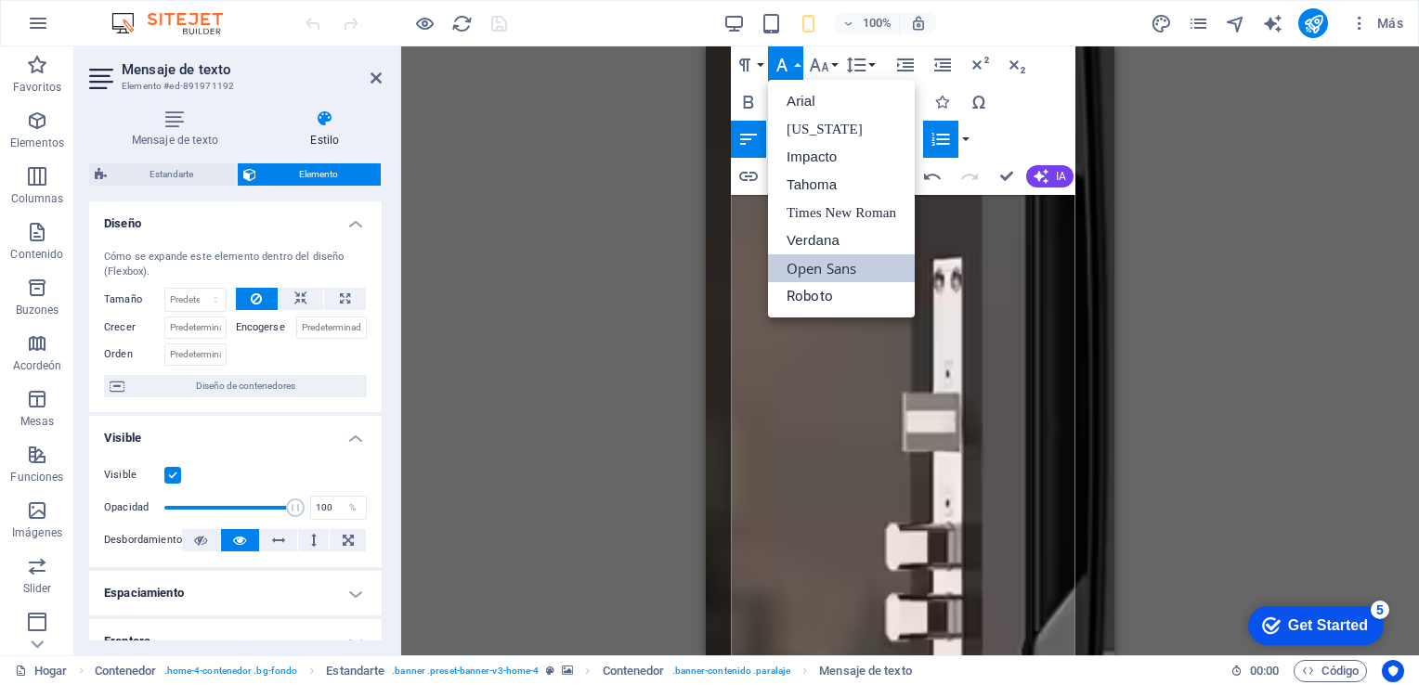
scroll to position [0, 0]
click at [834, 64] on button "Tamaño de fuente" at bounding box center [822, 64] width 35 height 37
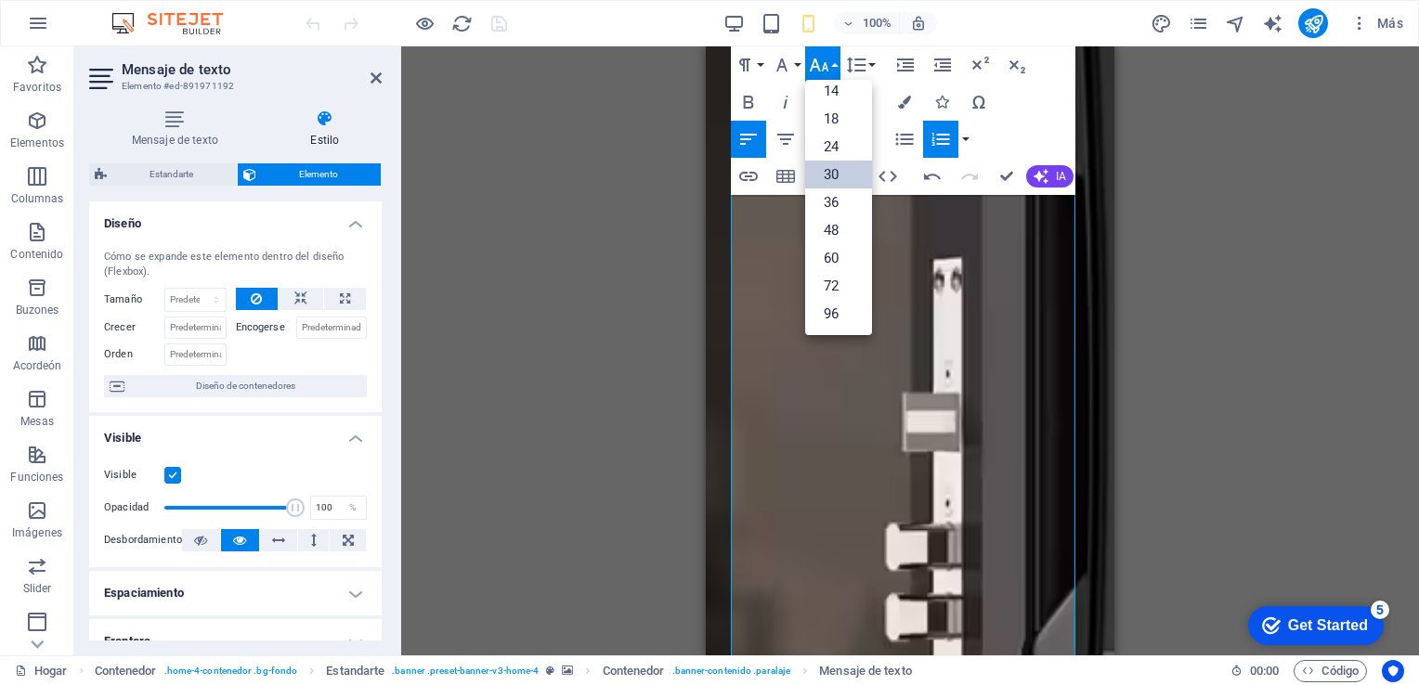
scroll to position [149, 0]
click at [842, 146] on link "24" at bounding box center [838, 148] width 67 height 28
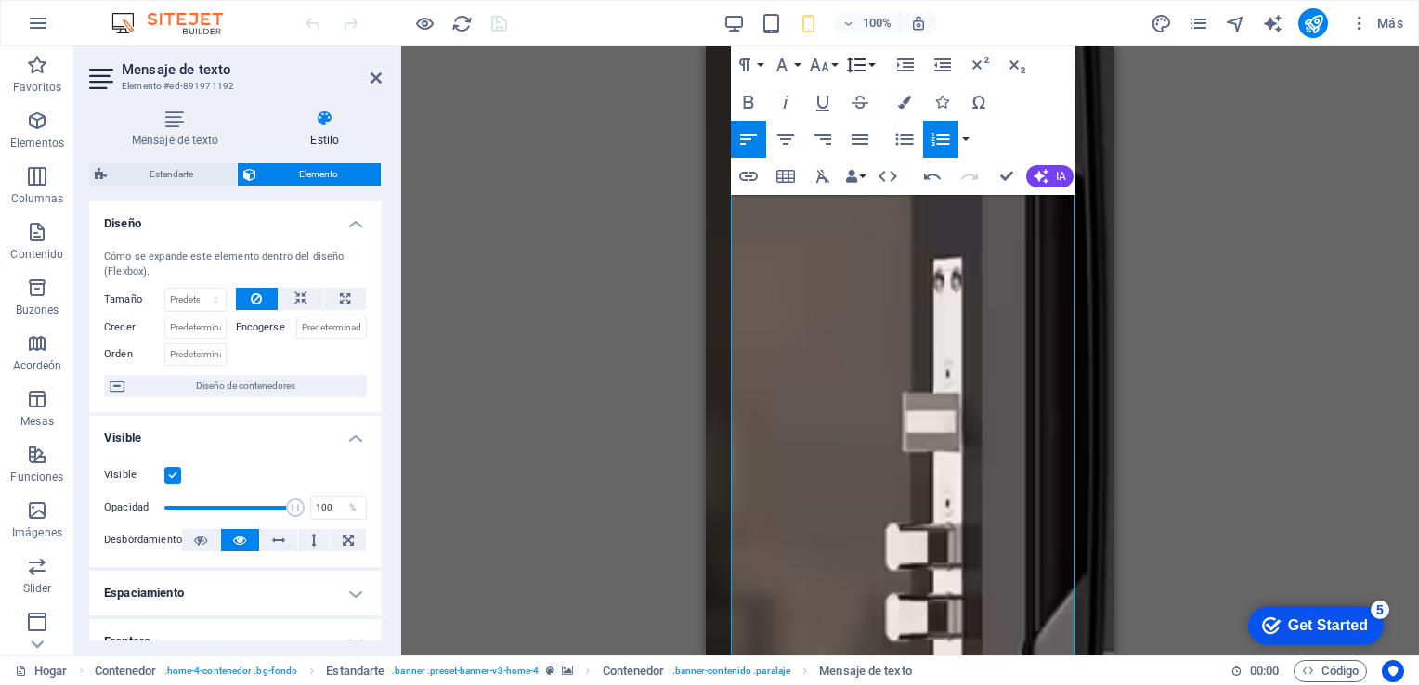
click at [875, 63] on button "Altura de línea" at bounding box center [859, 64] width 35 height 37
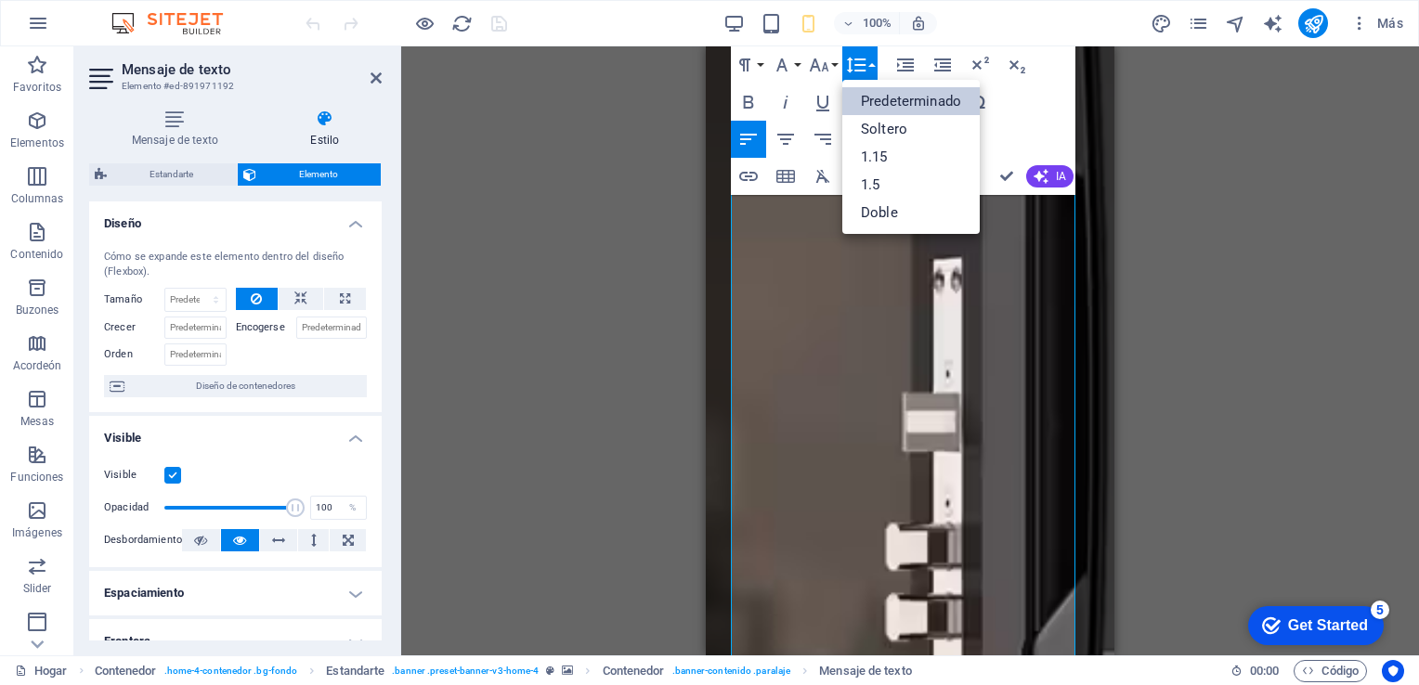
scroll to position [0, 0]
click at [901, 70] on icon "button" at bounding box center [905, 64] width 17 height 13
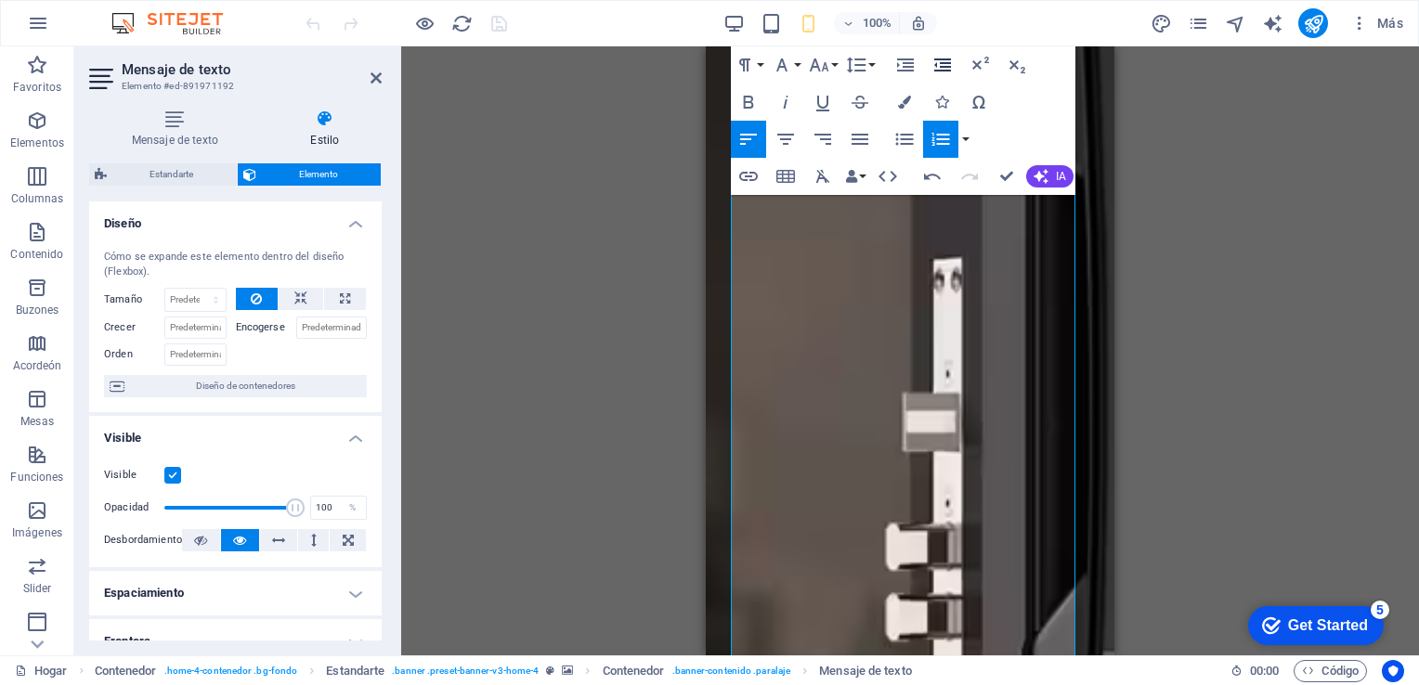
click at [943, 67] on icon "button" at bounding box center [942, 64] width 17 height 13
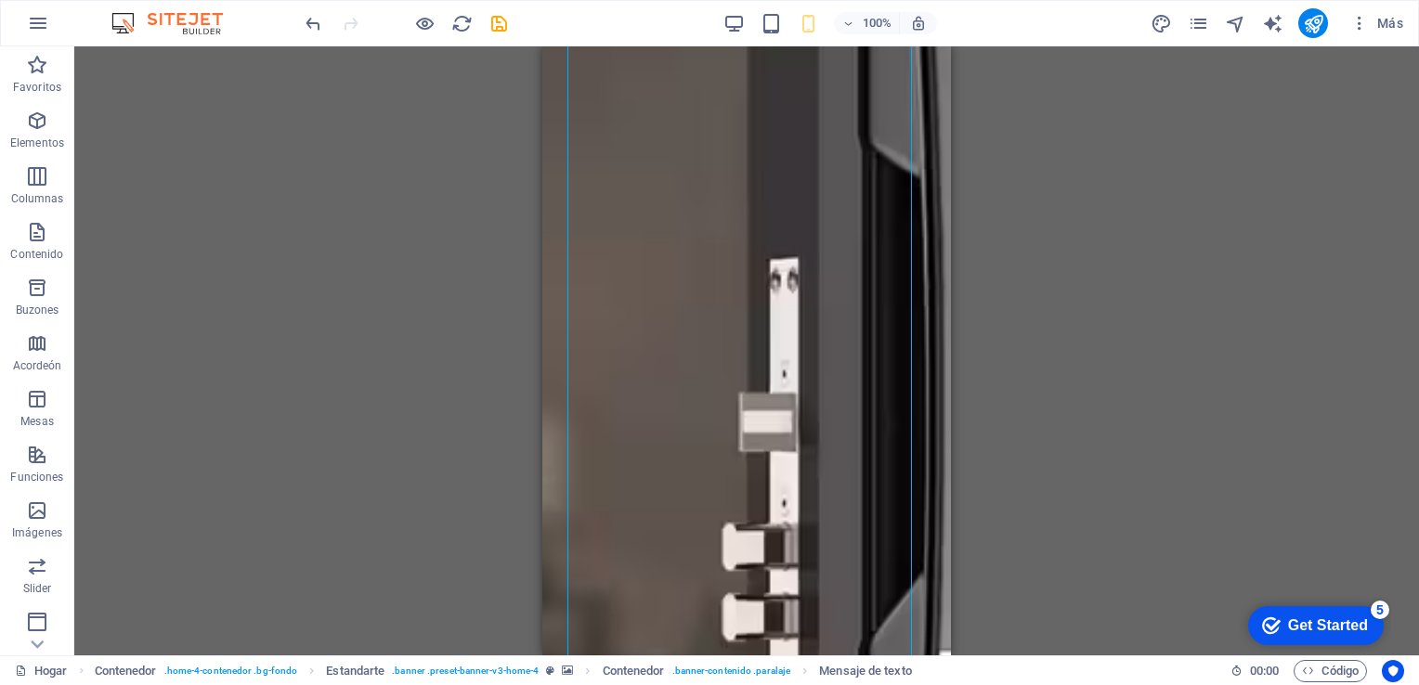
click at [1032, 234] on div "Drag here to replace the existing content. Press “Ctrl” if you want to create a…" at bounding box center [746, 350] width 1344 height 609
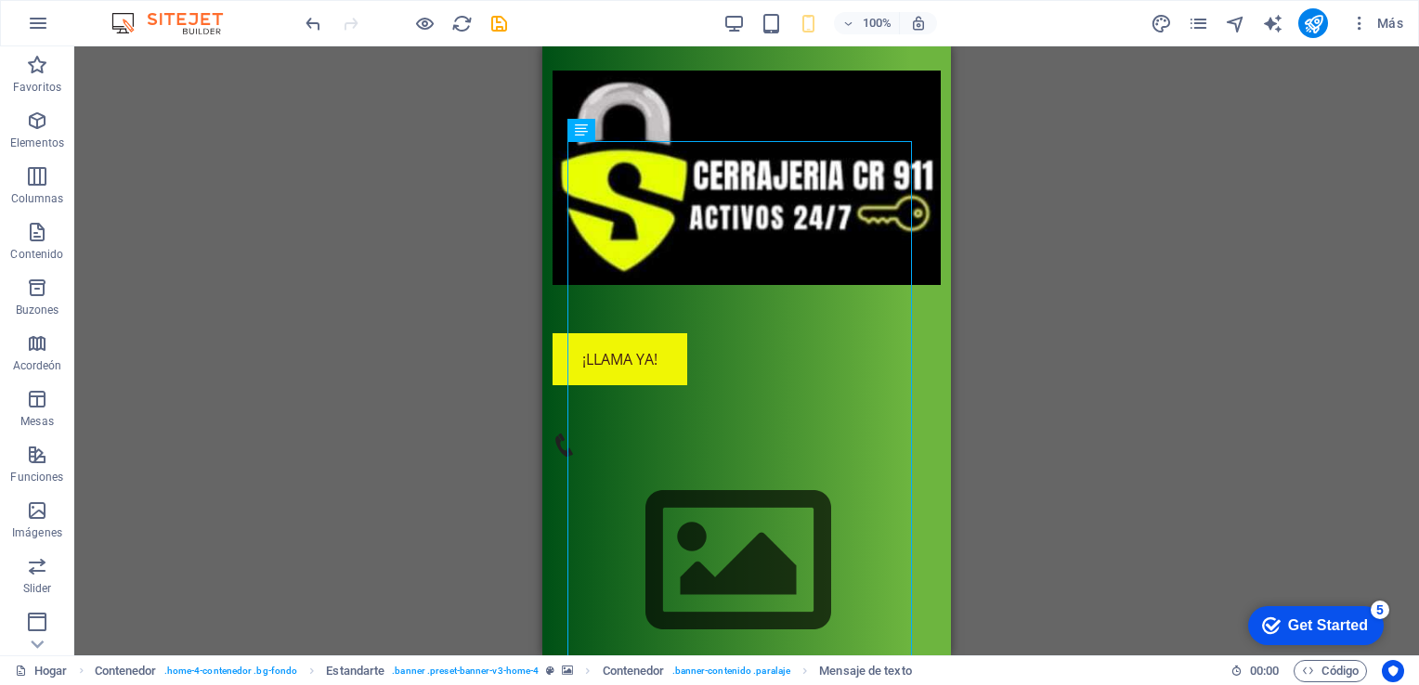
scroll to position [1815, 0]
click at [808, 197] on div at bounding box center [746, 178] width 388 height 214
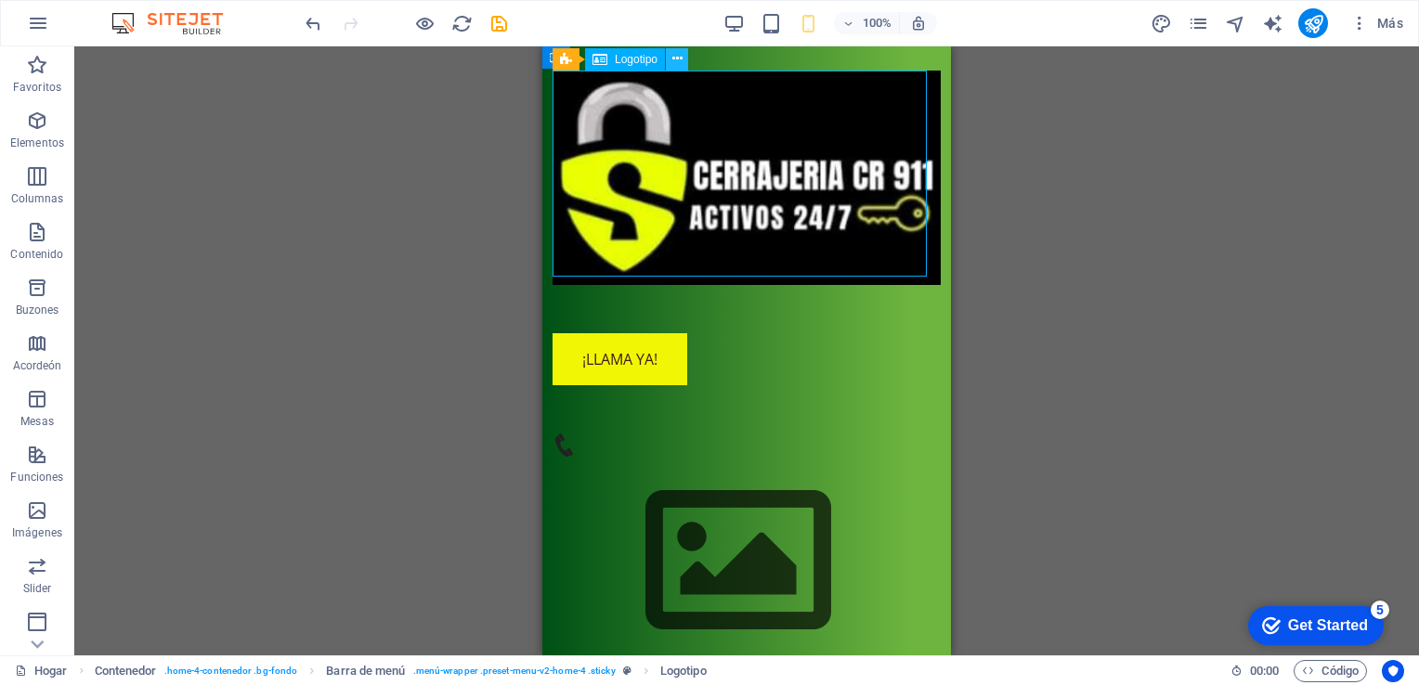
click at [681, 56] on icon at bounding box center [677, 58] width 10 height 19
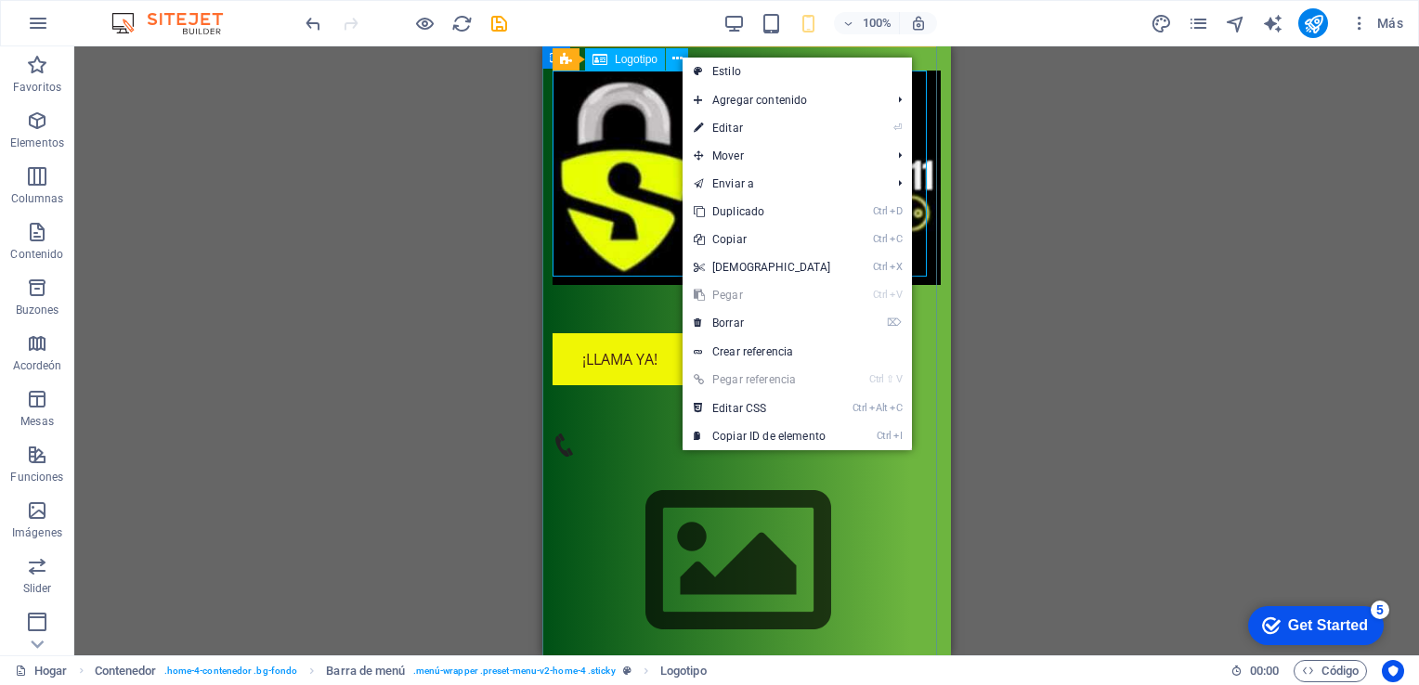
click at [1031, 208] on div "Drag here to replace the existing content. Press “Ctrl” if you want to create a…" at bounding box center [746, 350] width 1344 height 609
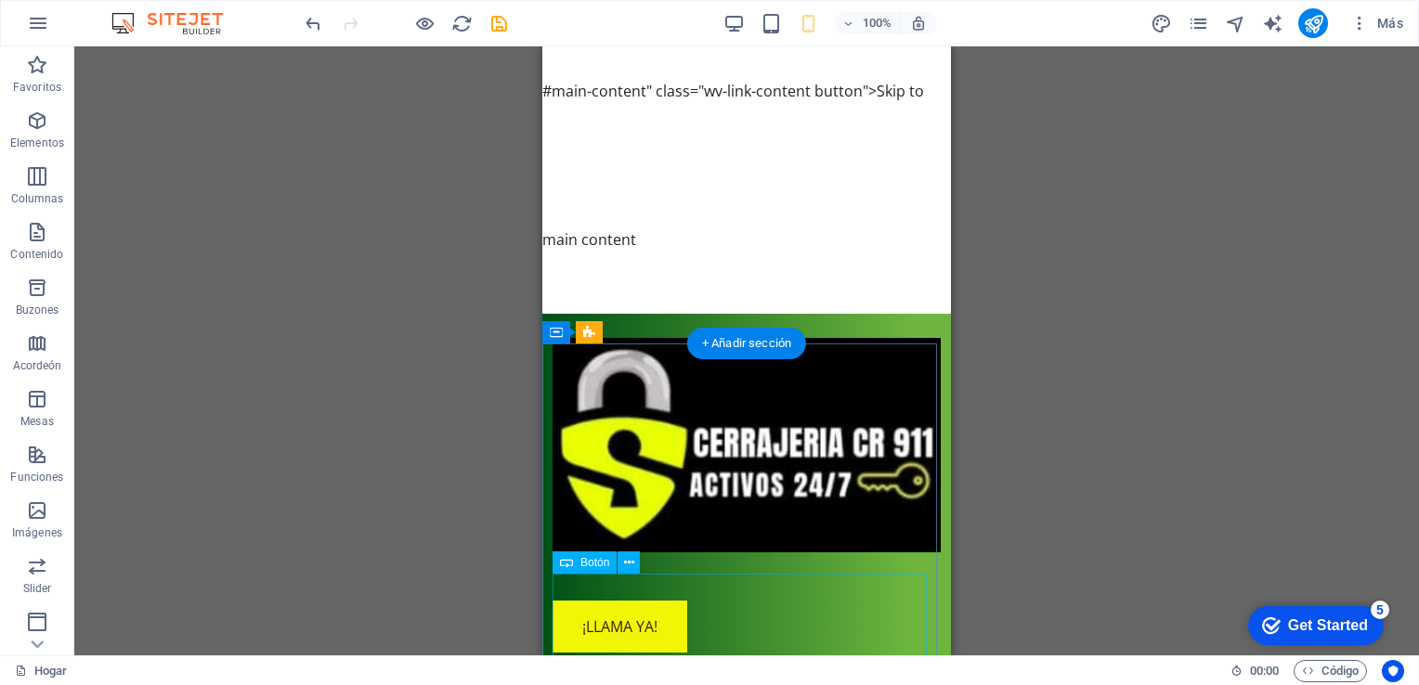
scroll to position [0, 0]
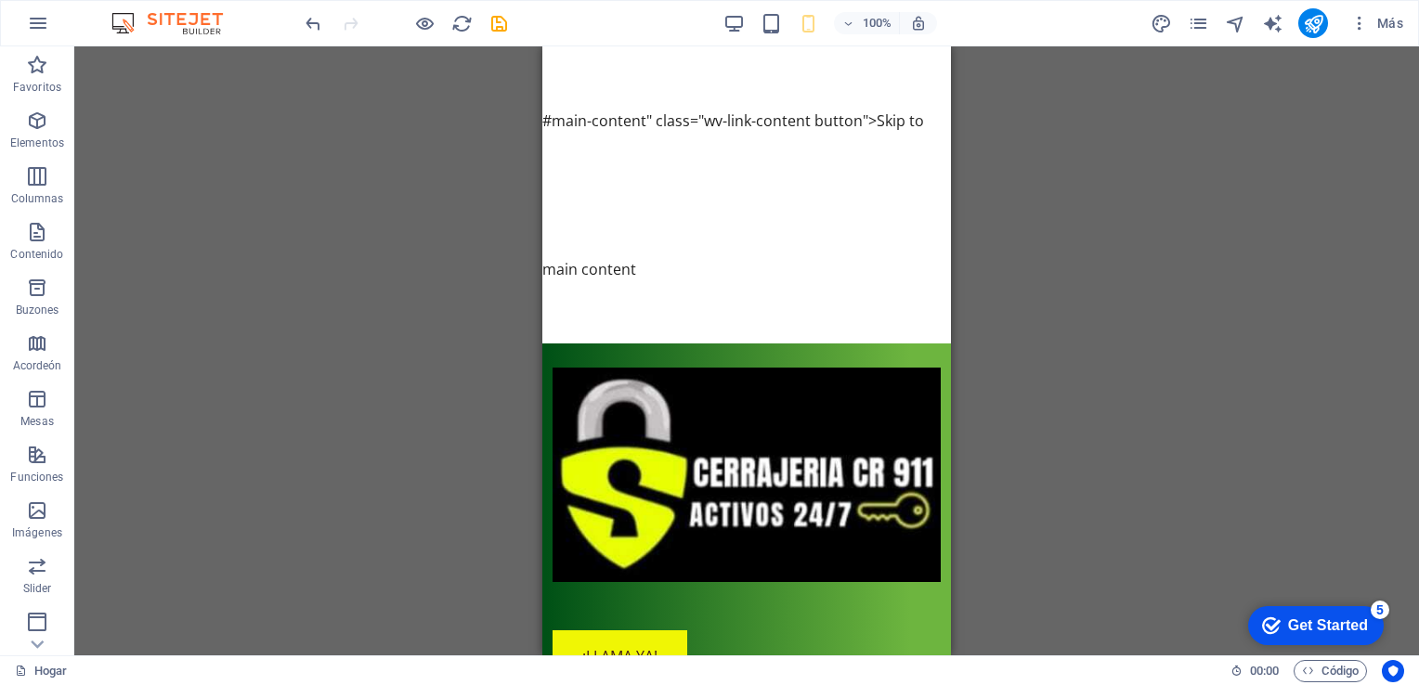
click at [1315, 27] on icon "publicar" at bounding box center [1313, 23] width 21 height 21
